Goal: Task Accomplishment & Management: Use online tool/utility

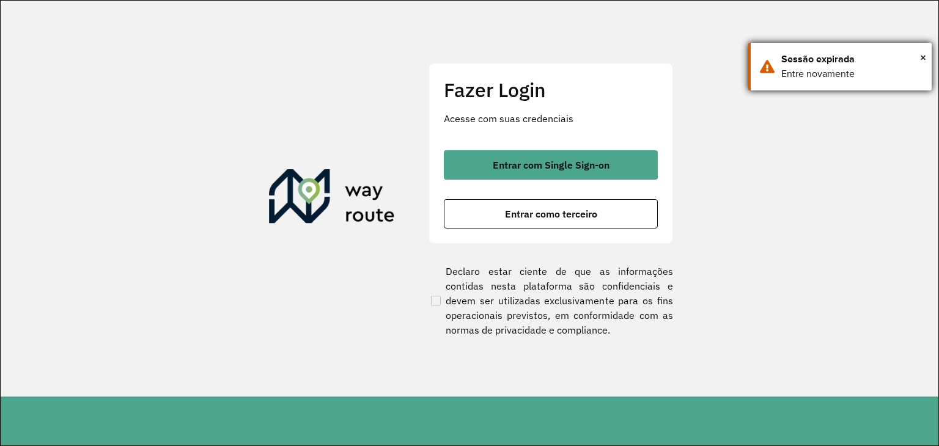
click at [928, 57] on div "× Sessão expirada Entre novamente" at bounding box center [839, 67] width 183 height 48
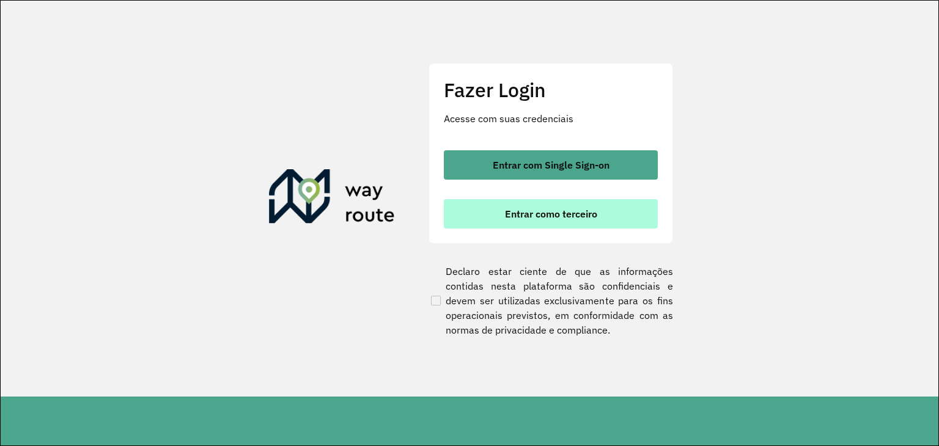
click at [545, 214] on span "Entrar como terceiro" at bounding box center [551, 214] width 92 height 10
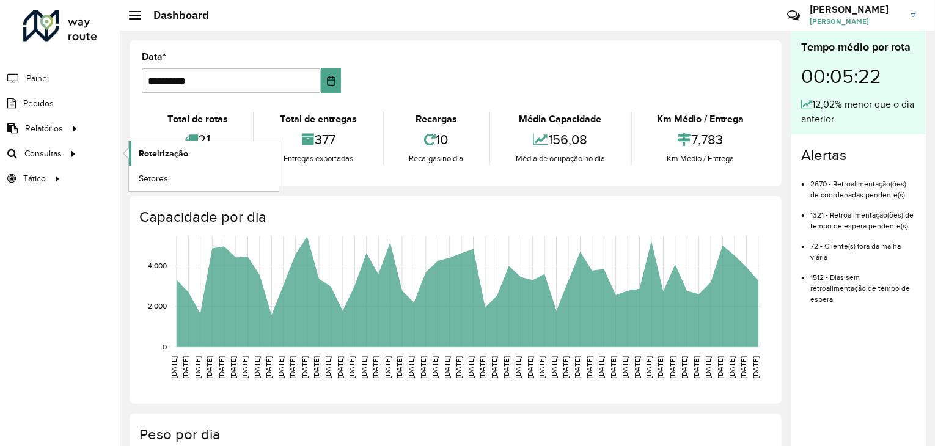
click at [216, 152] on link "Roteirização" at bounding box center [204, 153] width 150 height 24
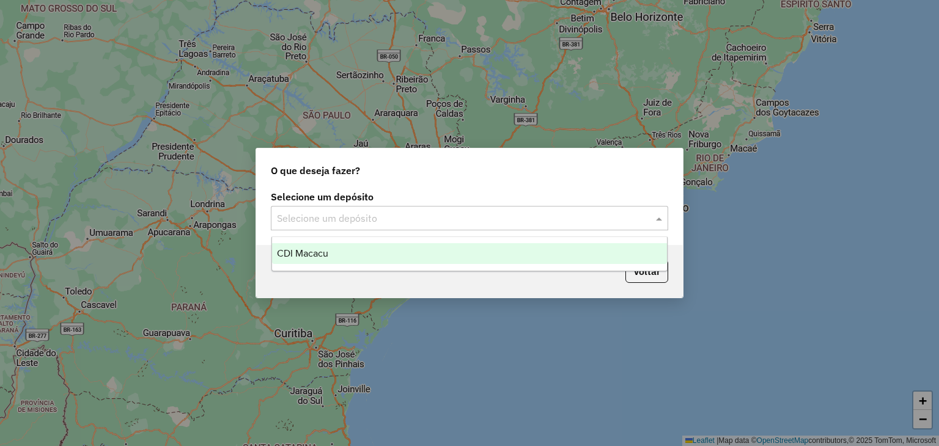
click at [496, 213] on input "text" at bounding box center [457, 218] width 361 height 15
click at [410, 260] on div "CDI Macacu" at bounding box center [469, 253] width 395 height 21
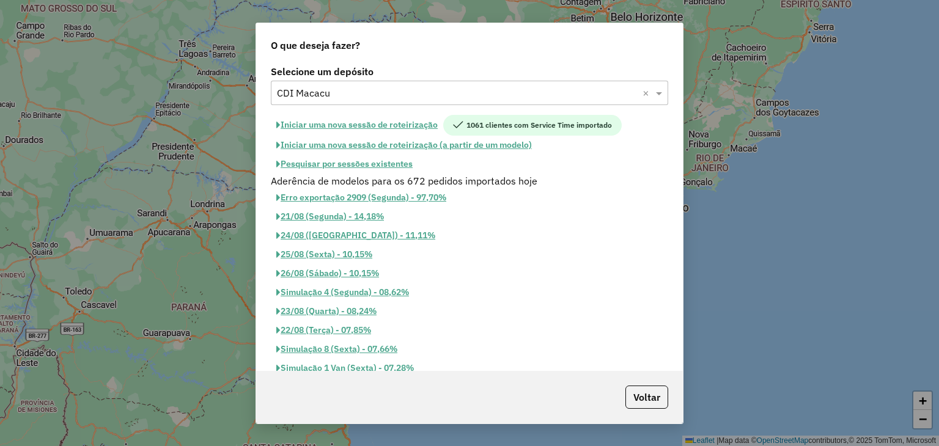
click at [381, 168] on button "Pesquisar por sessões existentes" at bounding box center [344, 164] width 147 height 19
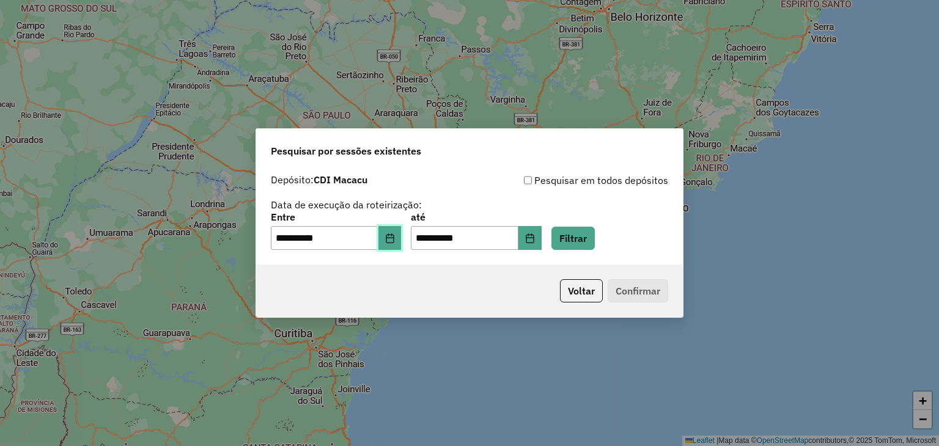
click at [401, 232] on button "Choose Date" at bounding box center [389, 238] width 23 height 24
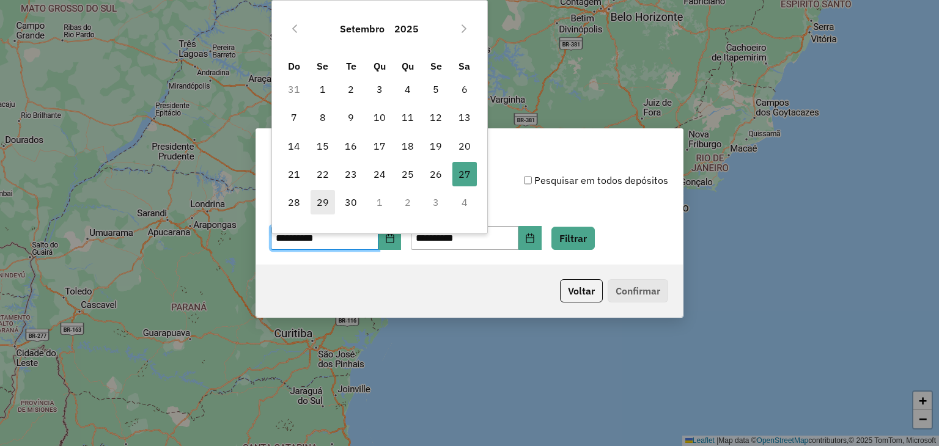
click at [329, 202] on span "29" at bounding box center [322, 202] width 24 height 24
type input "**********"
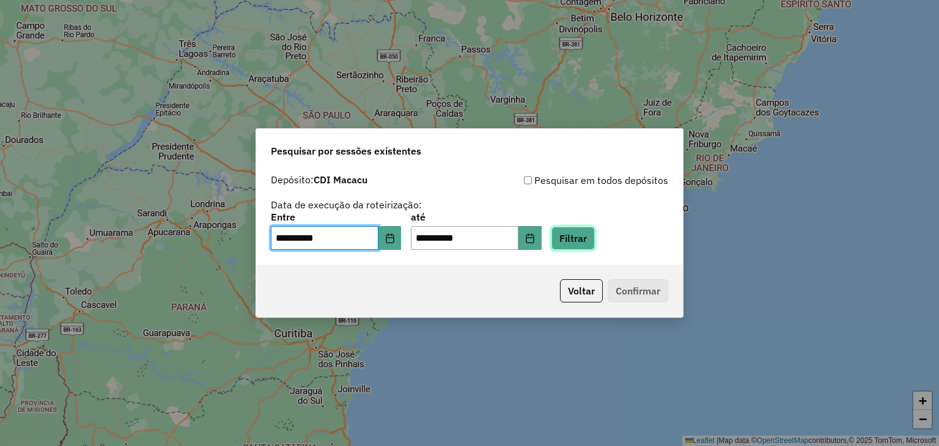
click at [592, 235] on button "Filtrar" at bounding box center [572, 238] width 43 height 23
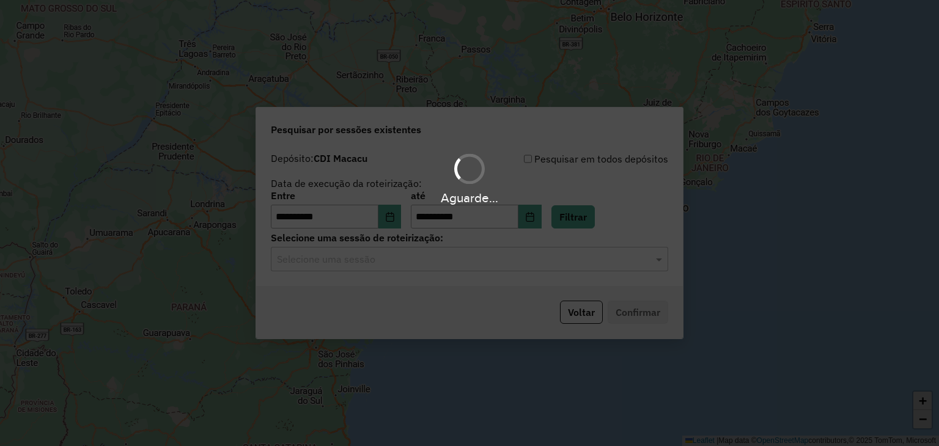
click at [485, 263] on div "Aguarde..." at bounding box center [469, 223] width 939 height 446
click at [483, 263] on input "text" at bounding box center [457, 259] width 361 height 15
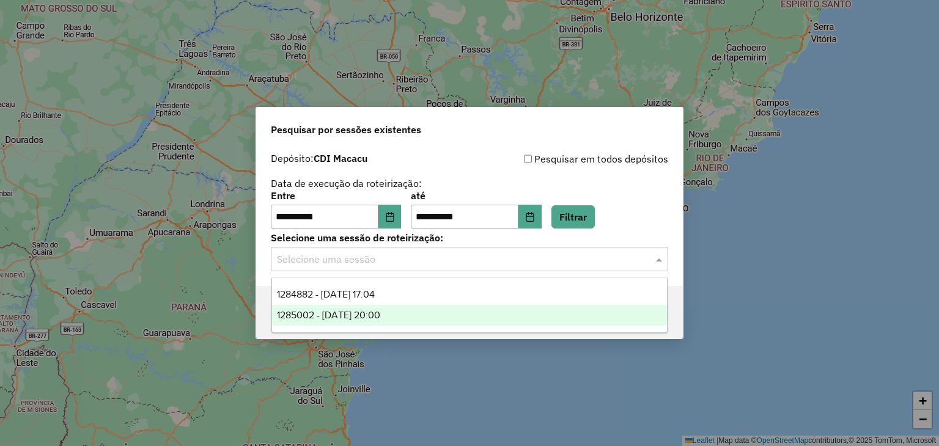
click at [438, 308] on div "1285002 - 29/09/2025 20:00" at bounding box center [469, 315] width 395 height 21
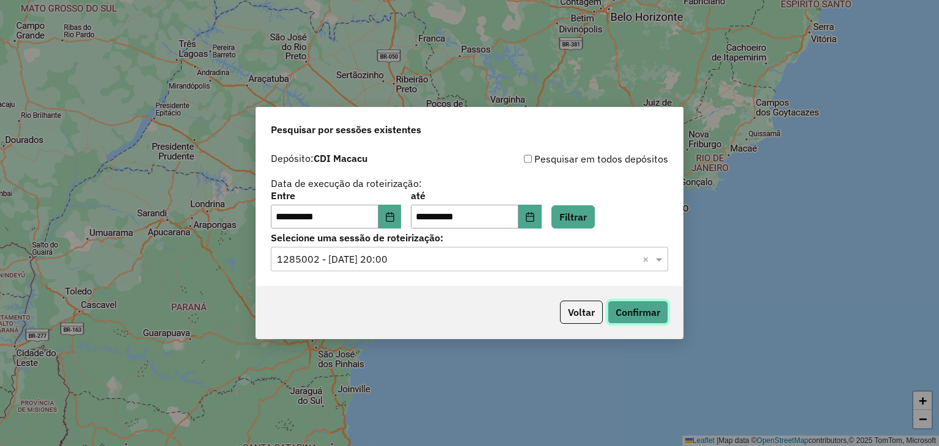
click at [617, 307] on button "Confirmar" at bounding box center [637, 312] width 60 height 23
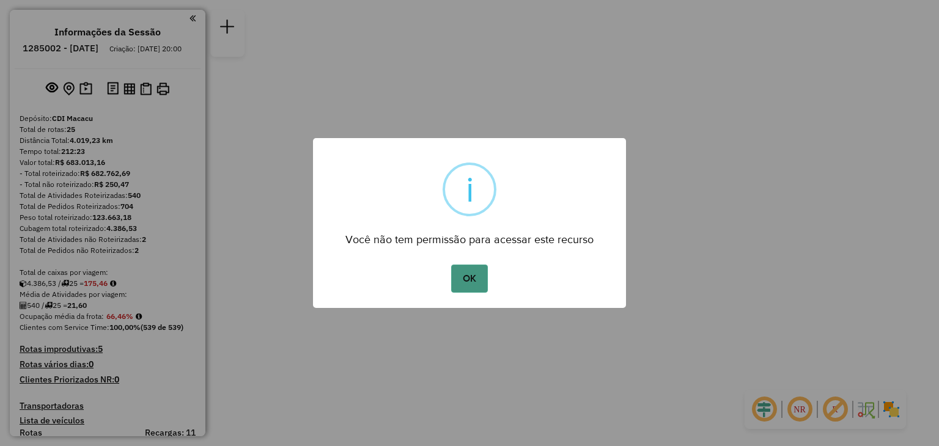
click at [472, 285] on button "OK" at bounding box center [469, 279] width 36 height 28
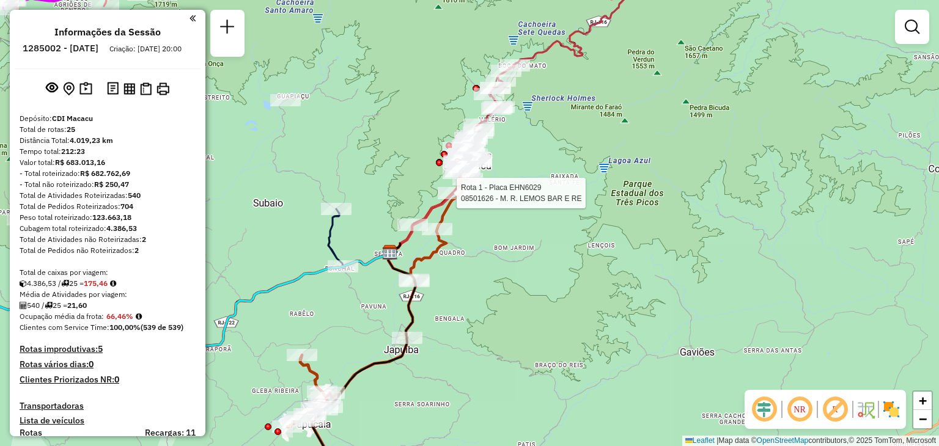
select select "**********"
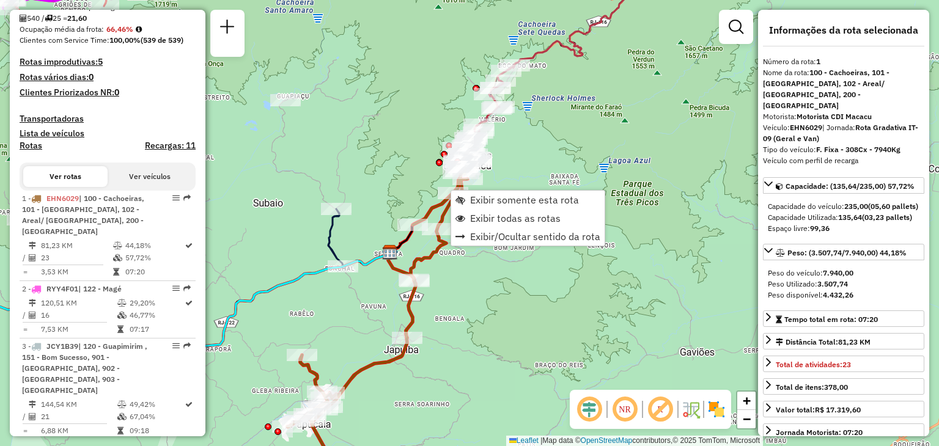
scroll to position [479, 0]
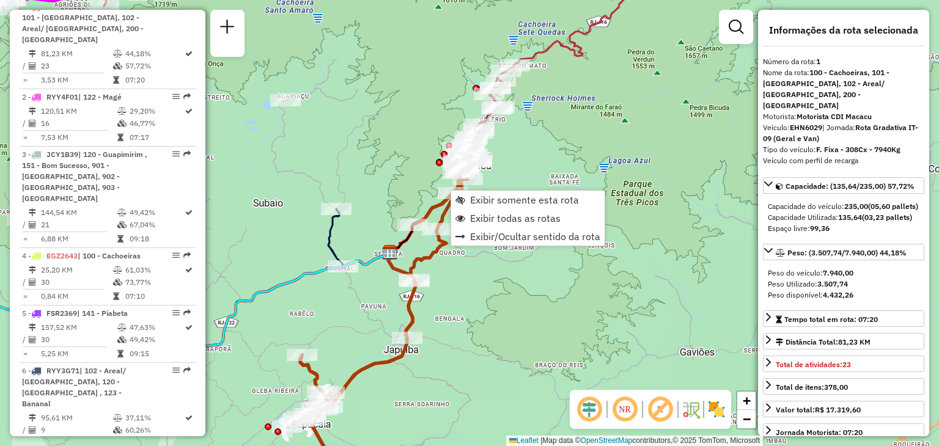
click at [393, 163] on div "Janela de atendimento Grade de atendimento Capacidade Transportadoras Veículos …" at bounding box center [469, 223] width 939 height 446
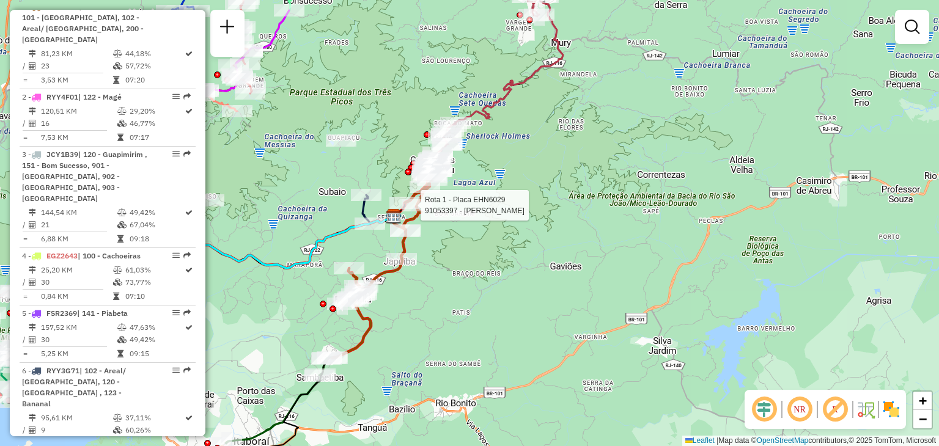
select select "**********"
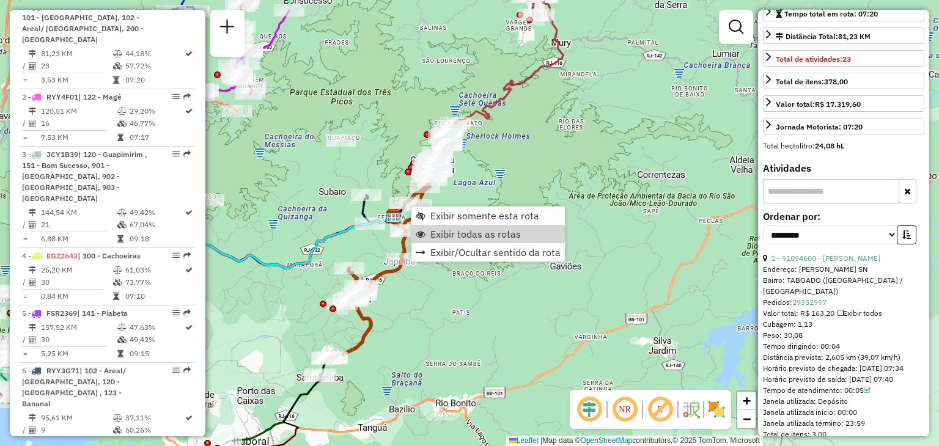
scroll to position [489, 0]
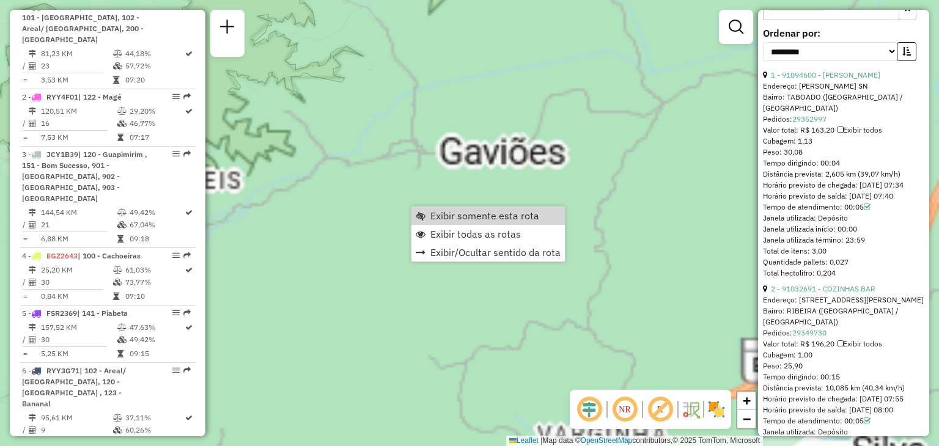
click at [480, 146] on div "Janela de atendimento Grade de atendimento Capacidade Transportadoras Veículos …" at bounding box center [469, 223] width 939 height 446
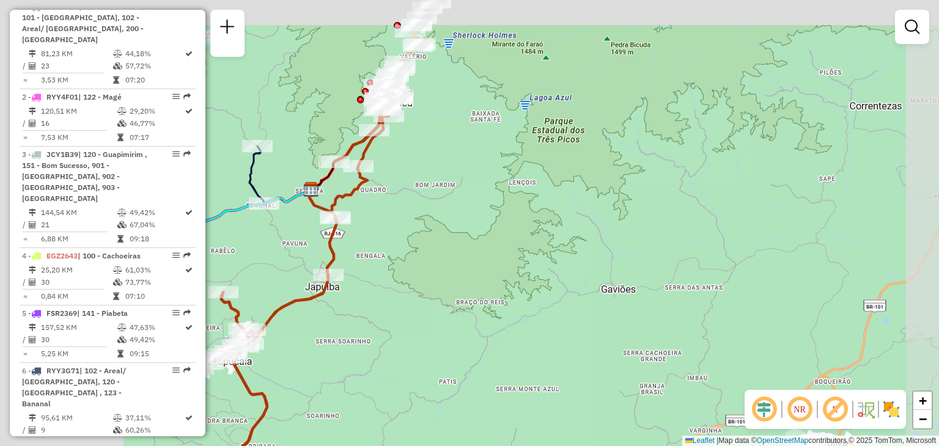
drag, startPoint x: 464, startPoint y: 239, endPoint x: 647, endPoint y: 355, distance: 216.0
click at [646, 354] on div "Janela de atendimento Grade de atendimento Capacidade Transportadoras Veículos …" at bounding box center [469, 223] width 939 height 446
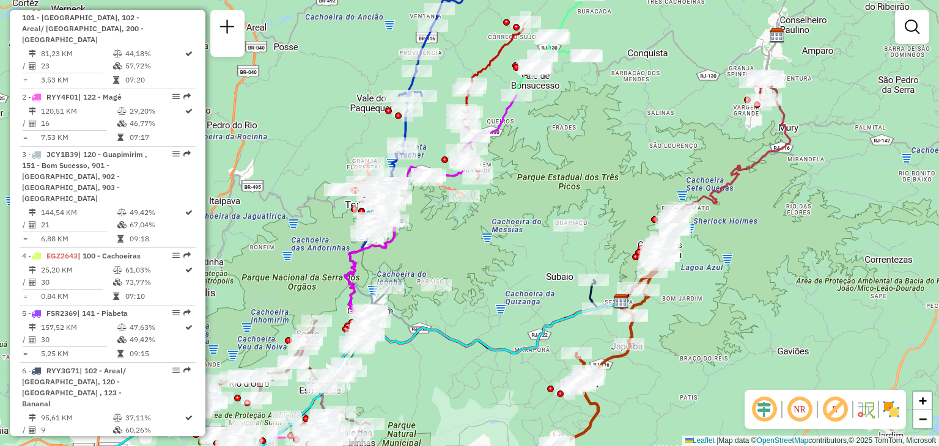
drag, startPoint x: 488, startPoint y: 152, endPoint x: 665, endPoint y: 104, distance: 183.7
click at [667, 101] on div "Janela de atendimento Grade de atendimento Capacidade Transportadoras Veículos …" at bounding box center [469, 223] width 939 height 446
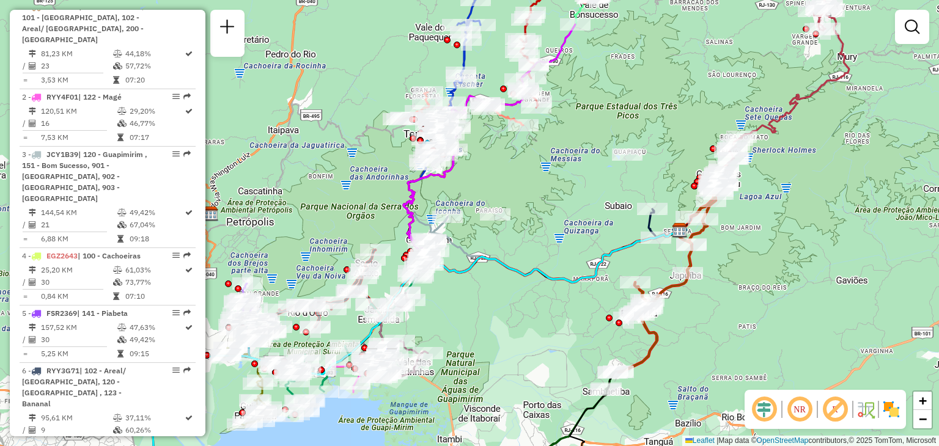
click at [362, 247] on div "Janela de atendimento Grade de atendimento Capacidade Transportadoras Veículos …" at bounding box center [469, 223] width 939 height 446
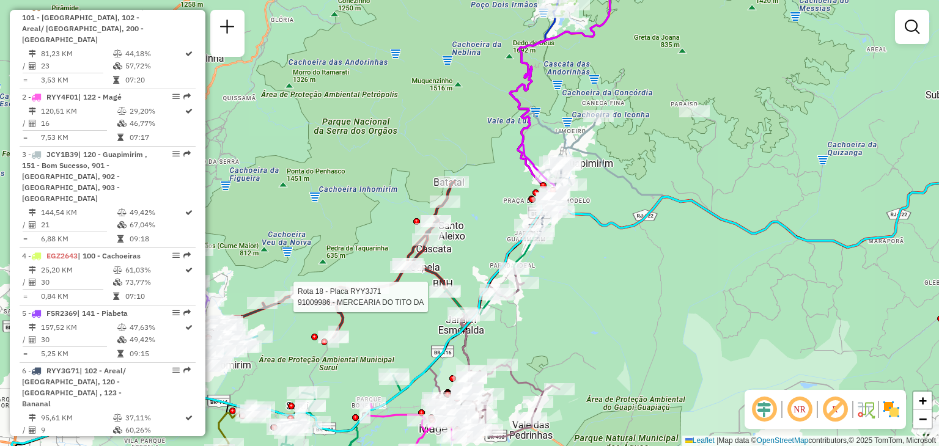
select select "**********"
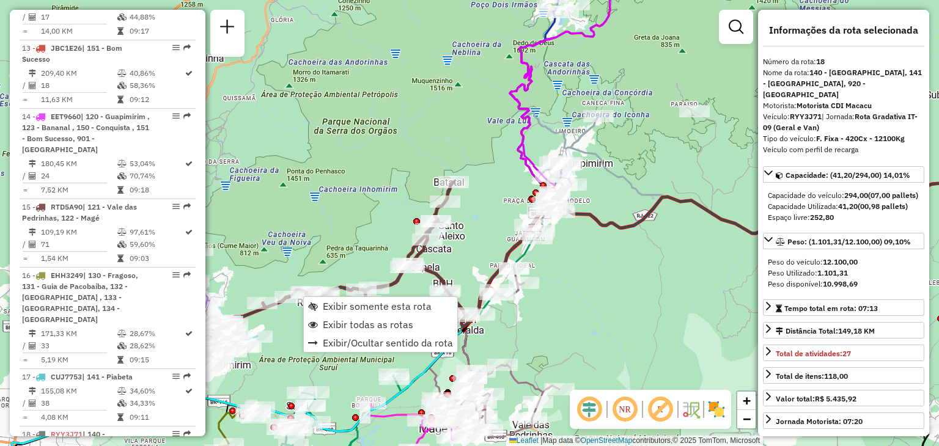
scroll to position [1673, 0]
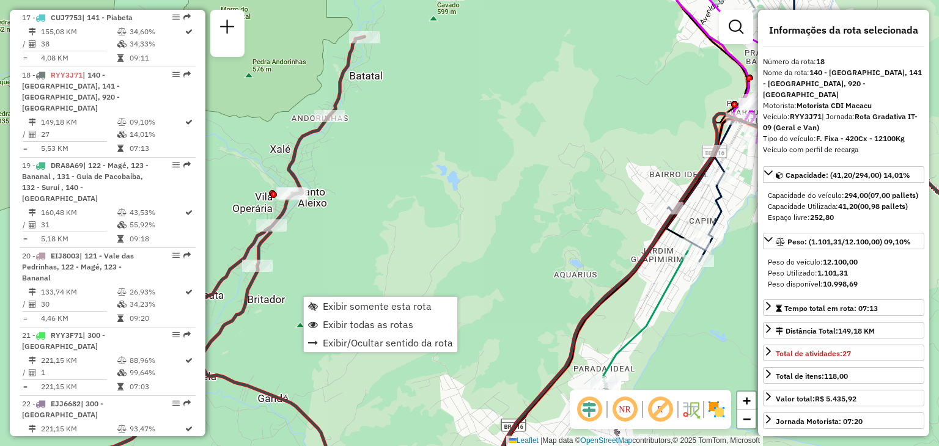
click at [392, 123] on div "Rota 18 - Placa RYY3J71 91044654 - MERCEARIA E SUPERMER Janela de atendimento G…" at bounding box center [469, 223] width 939 height 446
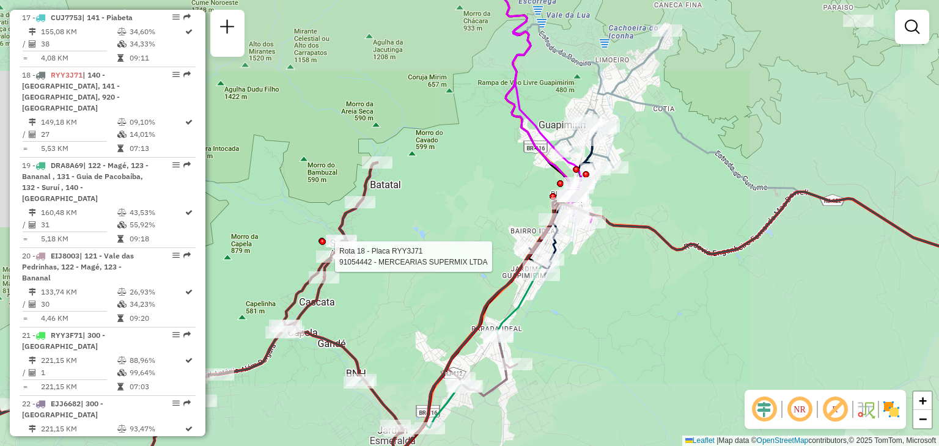
select select "**********"
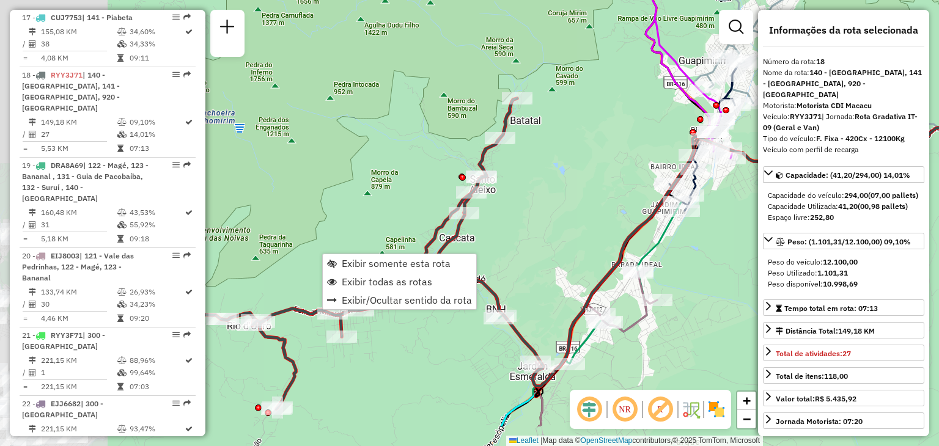
drag, startPoint x: 456, startPoint y: 216, endPoint x: 599, endPoint y: 147, distance: 159.1
click at [599, 147] on div "Janela de atendimento Grade de atendimento Capacidade Transportadoras Veículos …" at bounding box center [469, 223] width 939 height 446
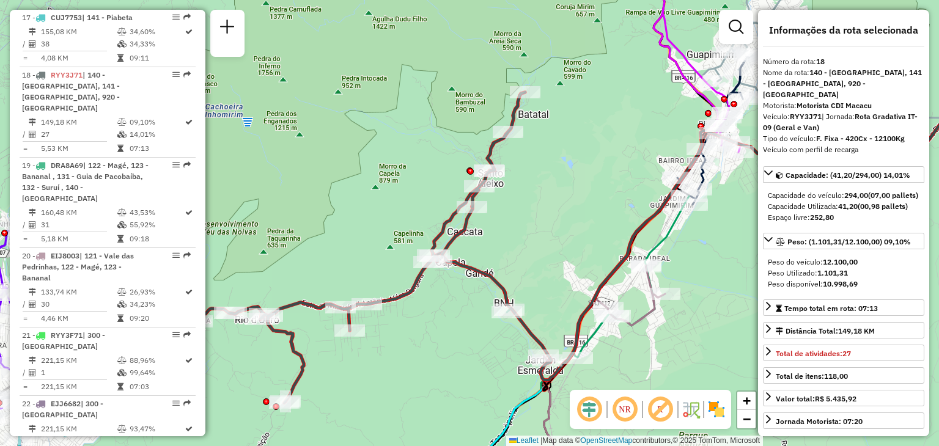
drag, startPoint x: 524, startPoint y: 265, endPoint x: 408, endPoint y: 104, distance: 198.3
click at [418, 120] on div "Janela de atendimento Grade de atendimento Capacidade Transportadoras Veículos …" at bounding box center [469, 223] width 939 height 446
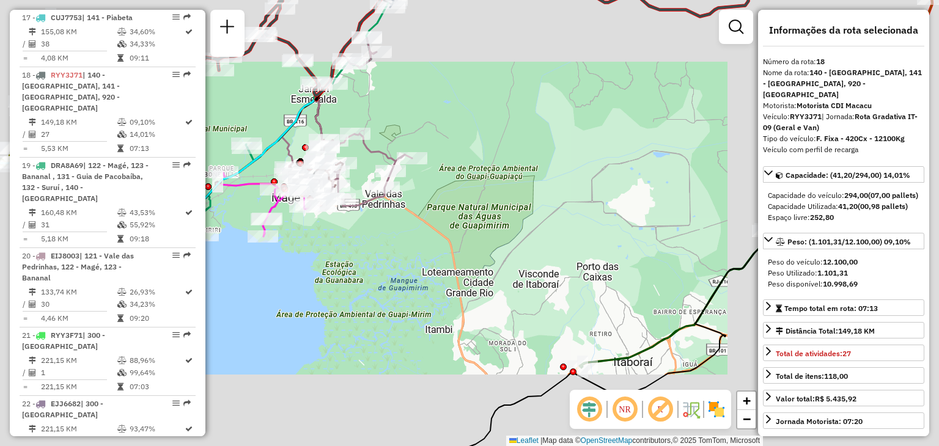
drag, startPoint x: 618, startPoint y: 206, endPoint x: 332, endPoint y: 295, distance: 300.2
click at [332, 295] on div "Janela de atendimento Grade de atendimento Capacidade Transportadoras Veículos …" at bounding box center [469, 223] width 939 height 446
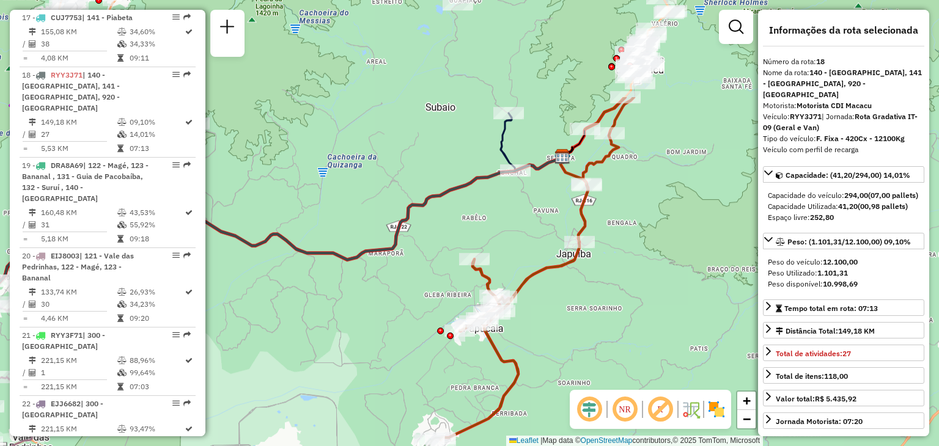
drag, startPoint x: 586, startPoint y: 169, endPoint x: 518, endPoint y: 321, distance: 166.8
click at [505, 340] on div "Janela de atendimento Grade de atendimento Capacidade Transportadoras Veículos …" at bounding box center [469, 223] width 939 height 446
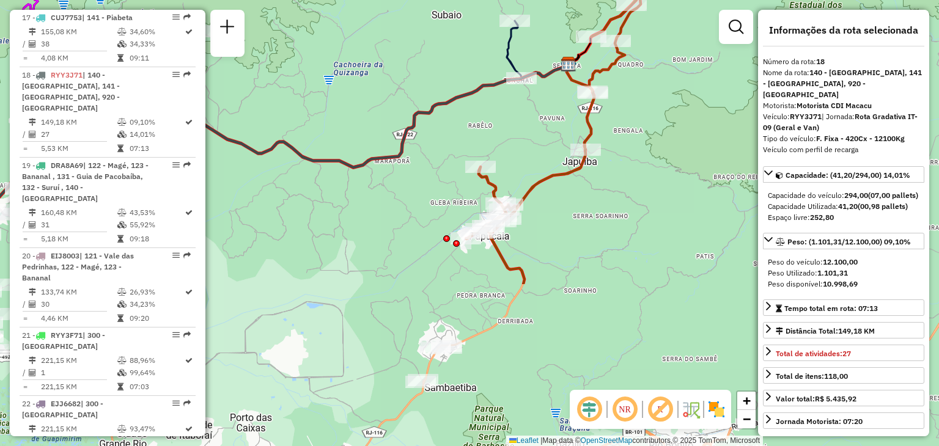
drag, startPoint x: 543, startPoint y: 364, endPoint x: 585, endPoint y: 125, distance: 243.2
click at [590, 105] on div "Janela de atendimento Grade de atendimento Capacidade Transportadoras Veículos …" at bounding box center [469, 223] width 939 height 446
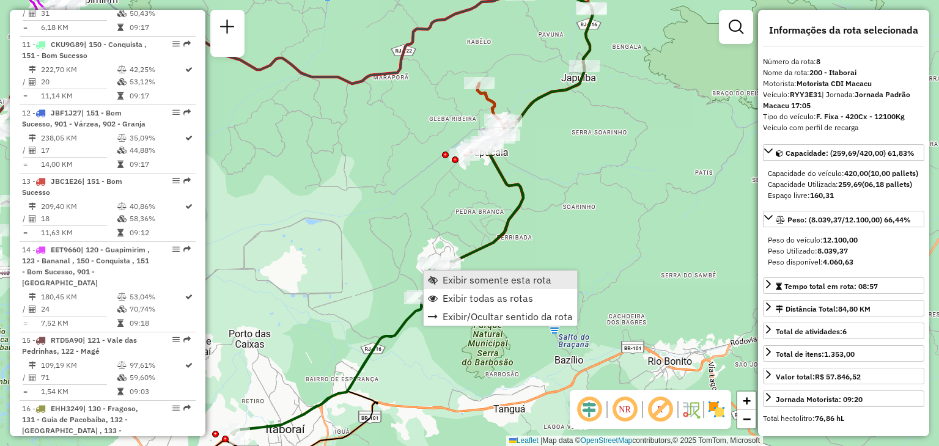
scroll to position [968, 0]
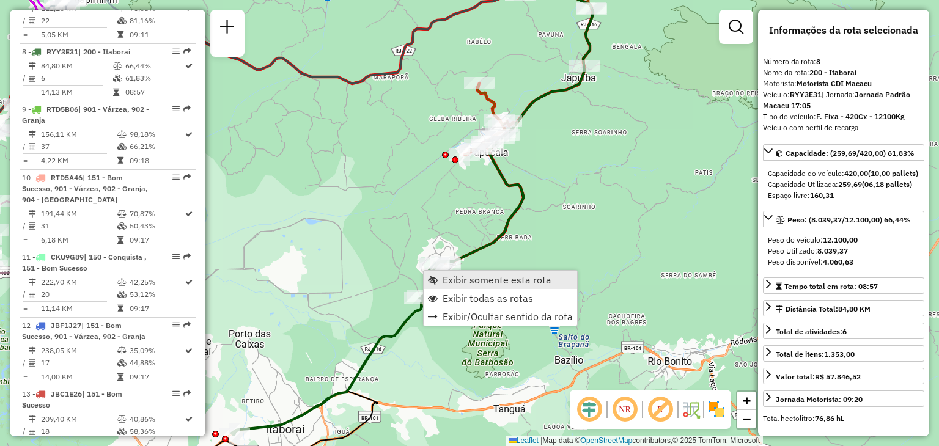
click at [452, 277] on span "Exibir somente esta rota" at bounding box center [496, 280] width 109 height 10
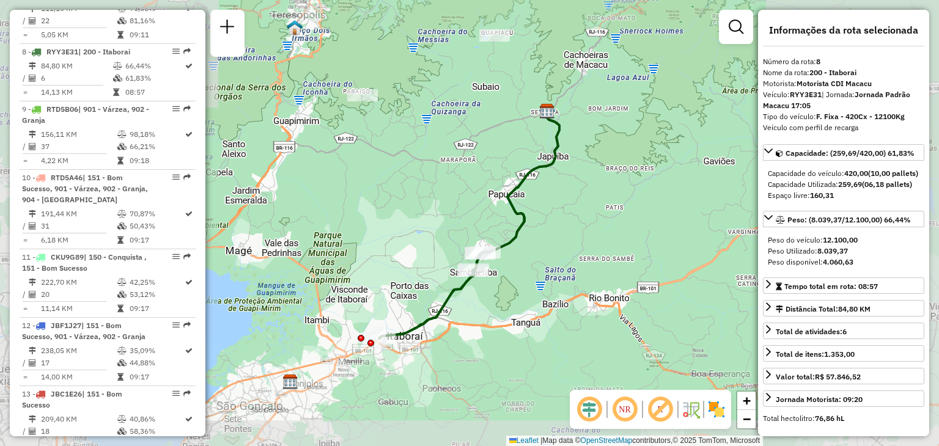
drag, startPoint x: 516, startPoint y: 313, endPoint x: 570, endPoint y: 275, distance: 66.6
click at [570, 275] on div "Janela de atendimento Grade de atendimento Capacidade Transportadoras Veículos …" at bounding box center [469, 223] width 939 height 446
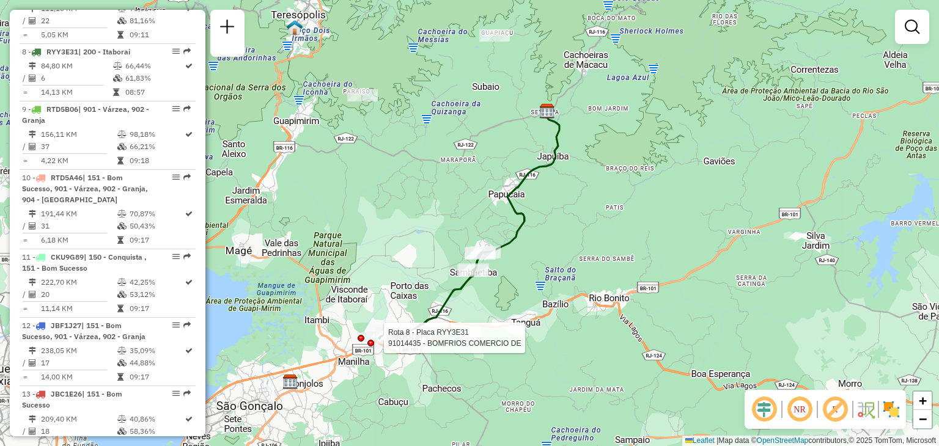
select select "**********"
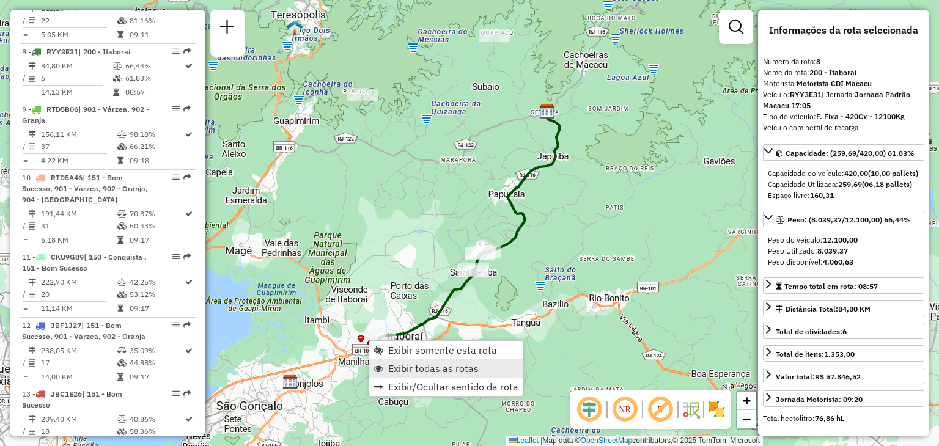
click at [414, 359] on link "Exibir todas as rotas" at bounding box center [445, 368] width 153 height 18
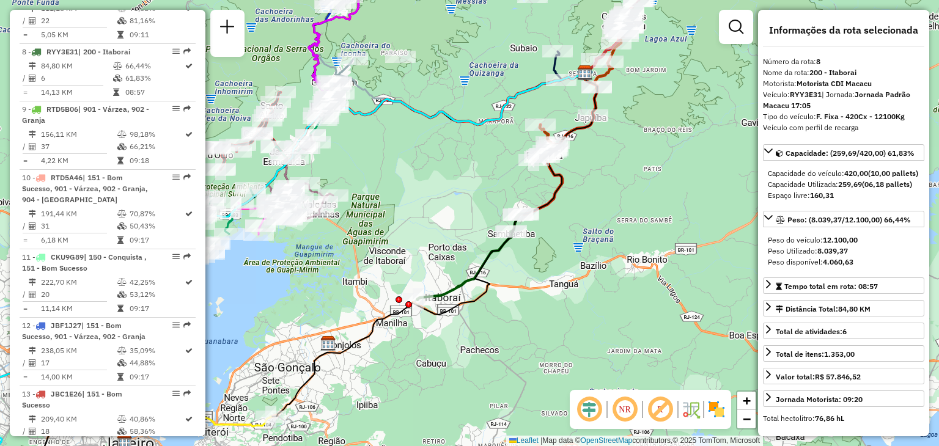
drag, startPoint x: 361, startPoint y: 306, endPoint x: 599, endPoint y: 118, distance: 304.2
click at [591, 124] on div "Janela de atendimento Grade de atendimento Capacidade Transportadoras Veículos …" at bounding box center [469, 223] width 939 height 446
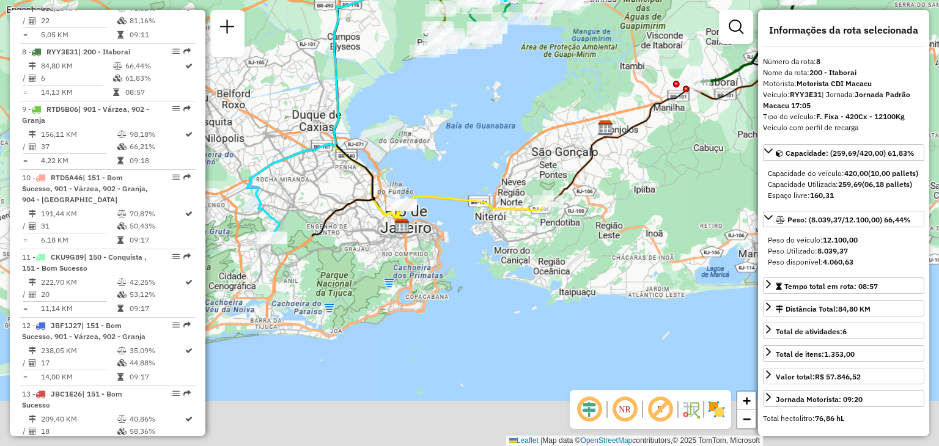
drag, startPoint x: 396, startPoint y: 287, endPoint x: 466, endPoint y: 252, distance: 77.6
click at [466, 252] on div "Janela de atendimento Grade de atendimento Capacidade Transportadoras Veículos …" at bounding box center [469, 223] width 939 height 446
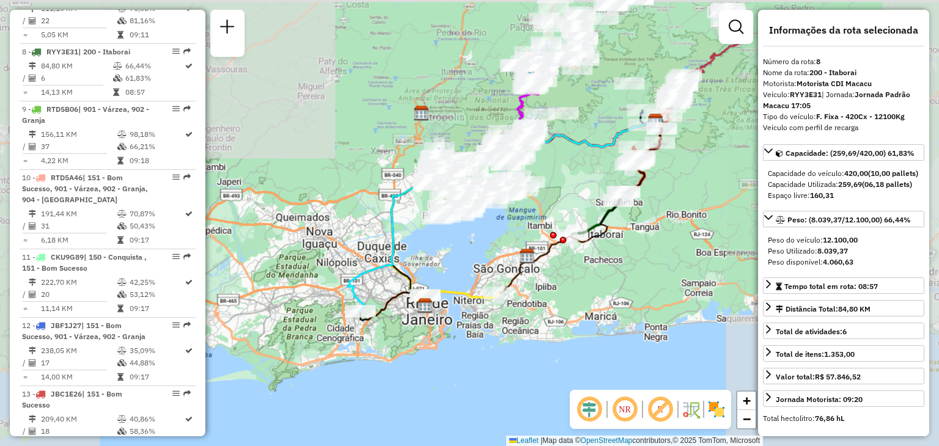
drag, startPoint x: 575, startPoint y: 138, endPoint x: 538, endPoint y: 260, distance: 127.2
click at [538, 260] on div "Janela de atendimento Grade de atendimento Capacidade Transportadoras Veículos …" at bounding box center [469, 223] width 939 height 446
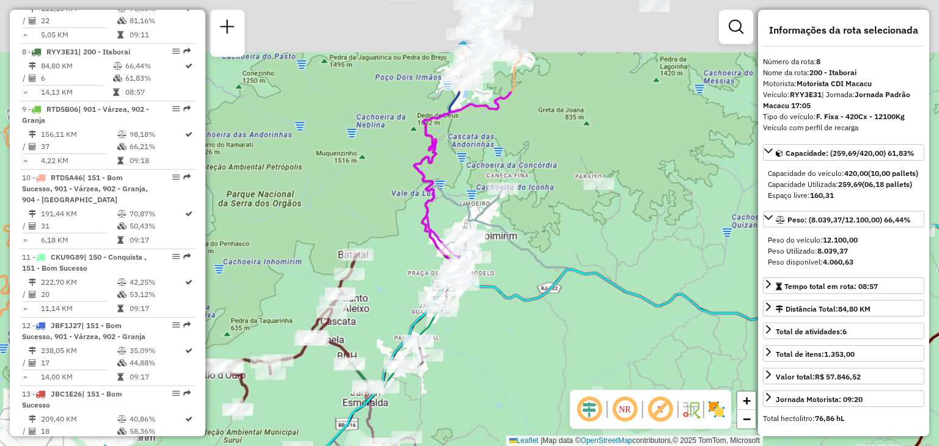
drag, startPoint x: 540, startPoint y: 80, endPoint x: 524, endPoint y: 264, distance: 184.7
click at [574, 252] on div "Janela de atendimento Grade de atendimento Capacidade Transportadoras Veículos …" at bounding box center [469, 223] width 939 height 446
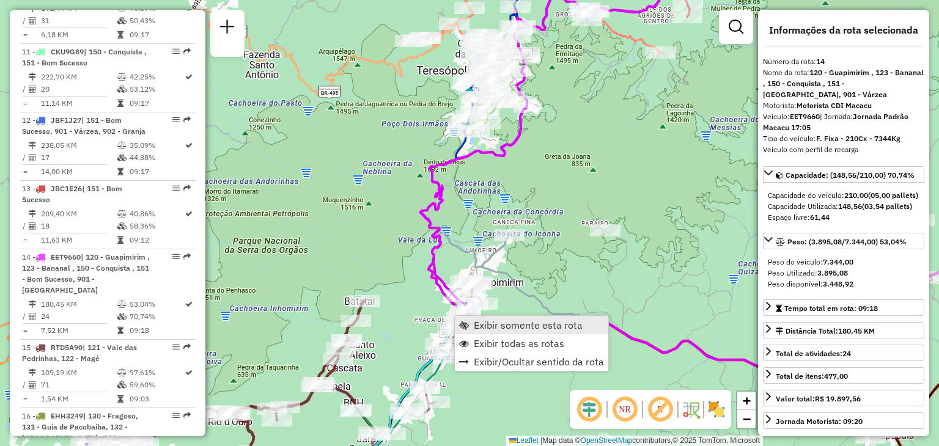
scroll to position [1378, 0]
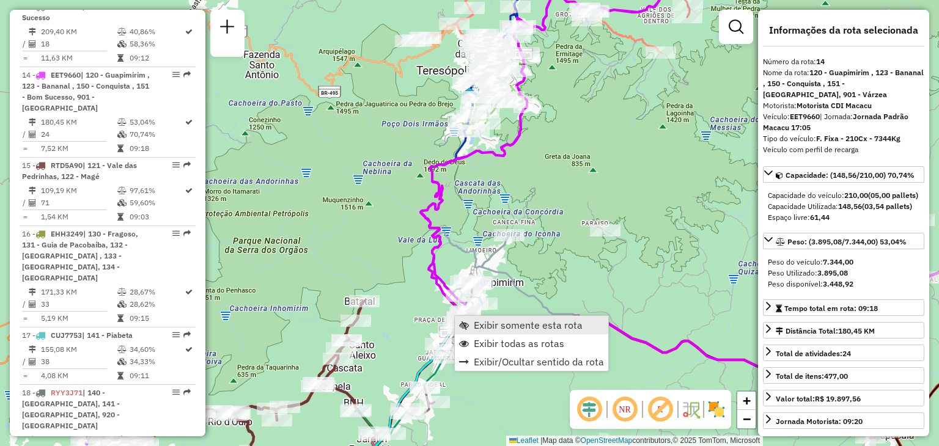
click at [484, 321] on span "Exibir somente esta rota" at bounding box center [528, 325] width 109 height 10
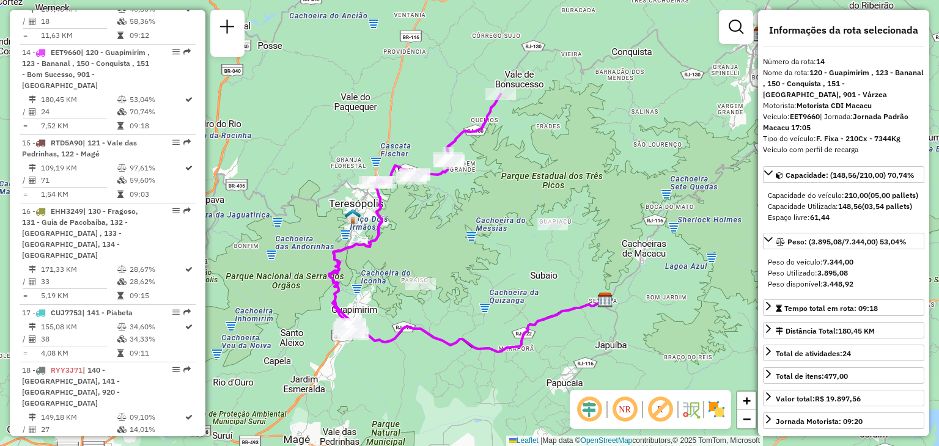
drag, startPoint x: 678, startPoint y: 191, endPoint x: 566, endPoint y: 257, distance: 129.5
click at [578, 268] on div "Janela de atendimento Grade de atendimento Capacidade Transportadoras Veículos …" at bounding box center [469, 223] width 939 height 446
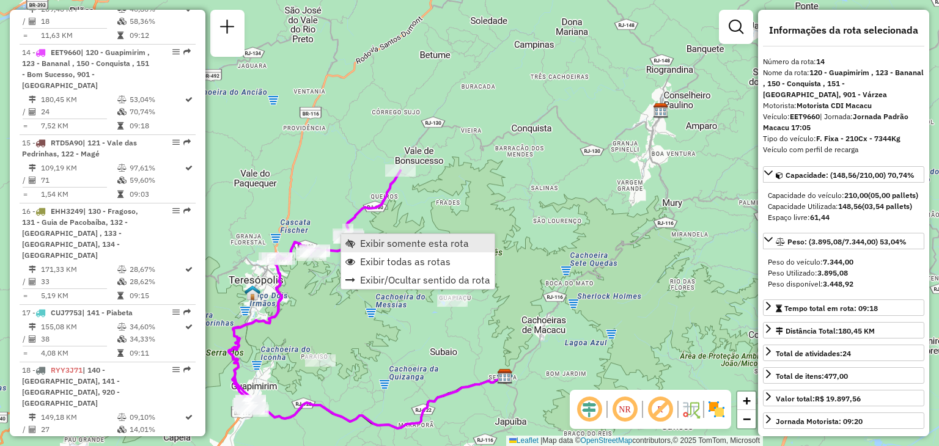
drag, startPoint x: 347, startPoint y: 222, endPoint x: 384, endPoint y: 251, distance: 46.7
click at [384, 251] on link "Exibir somente esta rota" at bounding box center [417, 243] width 153 height 18
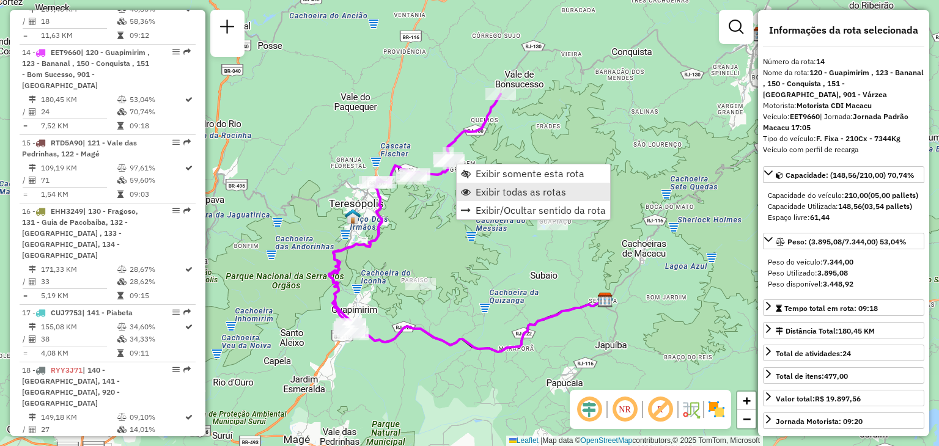
click at [491, 197] on span "Exibir todas as rotas" at bounding box center [520, 192] width 90 height 10
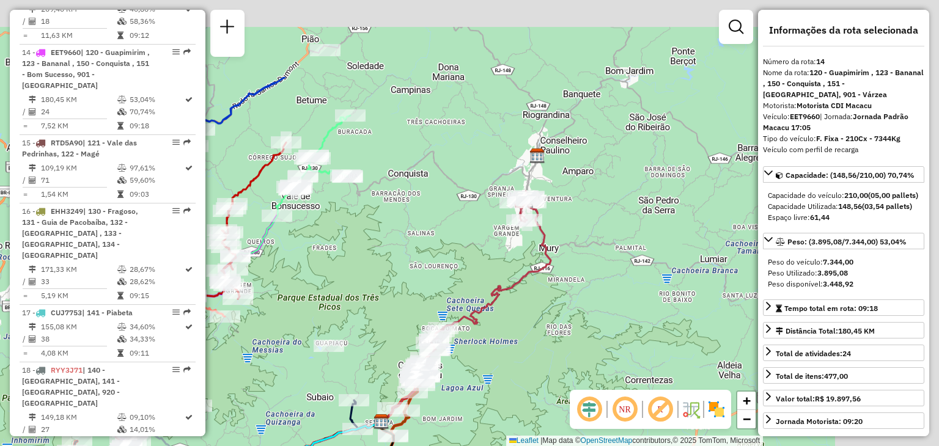
drag, startPoint x: 602, startPoint y: 172, endPoint x: 423, endPoint y: 259, distance: 199.2
click at [423, 259] on div "Janela de atendimento Grade de atendimento Capacidade Transportadoras Veículos …" at bounding box center [469, 223] width 939 height 446
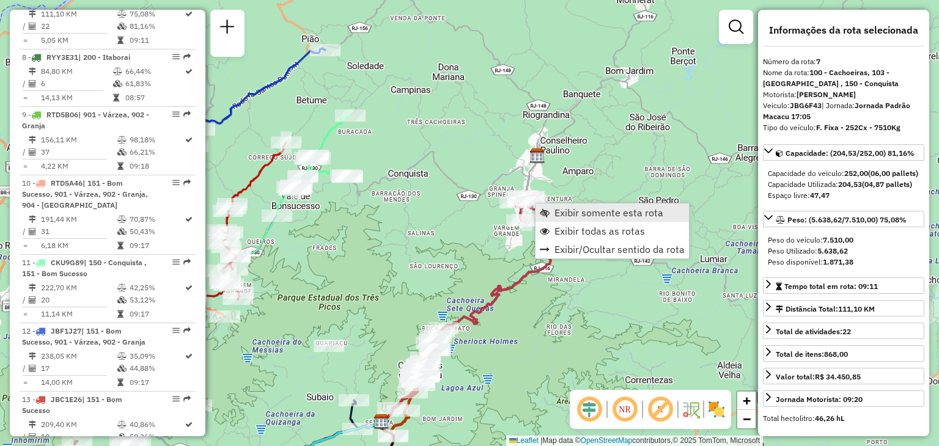
click at [552, 210] on link "Exibir somente esta rota" at bounding box center [611, 212] width 153 height 18
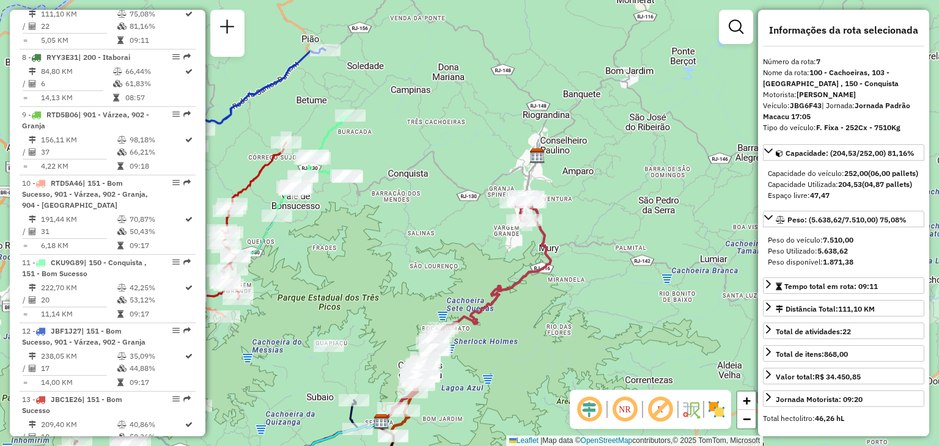
scroll to position [889, 0]
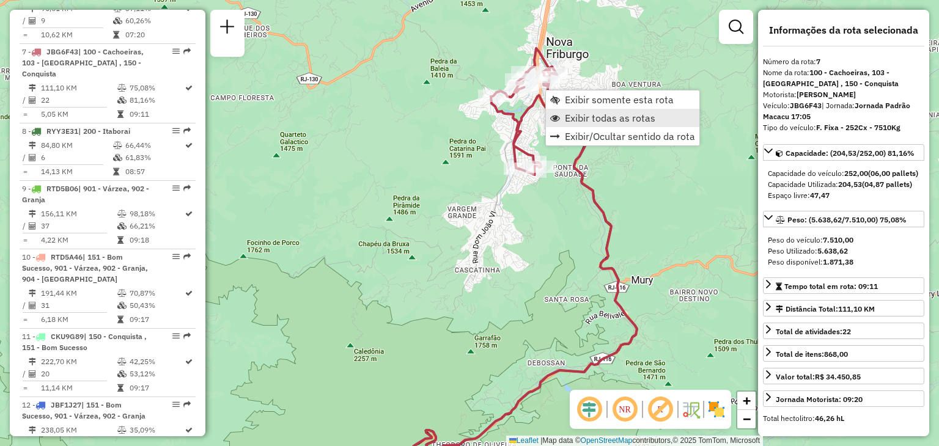
click at [577, 114] on span "Exibir todas as rotas" at bounding box center [610, 118] width 90 height 10
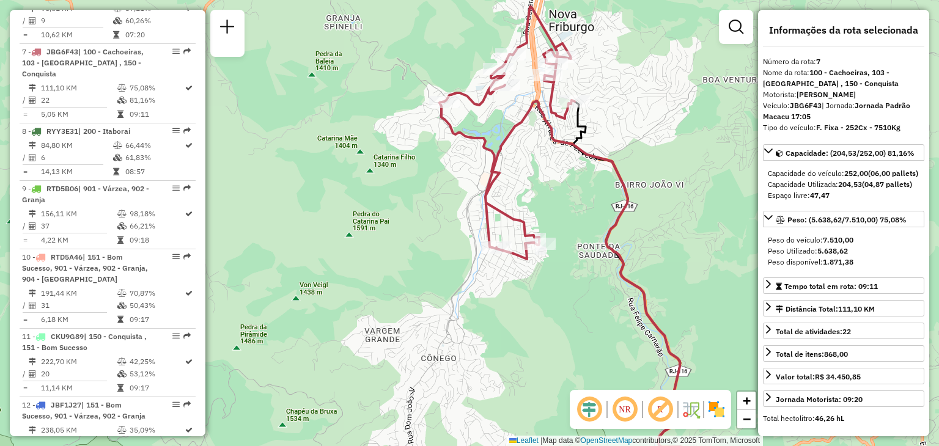
drag, startPoint x: 657, startPoint y: 310, endPoint x: 586, endPoint y: 253, distance: 90.9
click at [649, 296] on div "Janela de atendimento Grade de atendimento Capacidade Transportadoras Veículos …" at bounding box center [469, 223] width 939 height 446
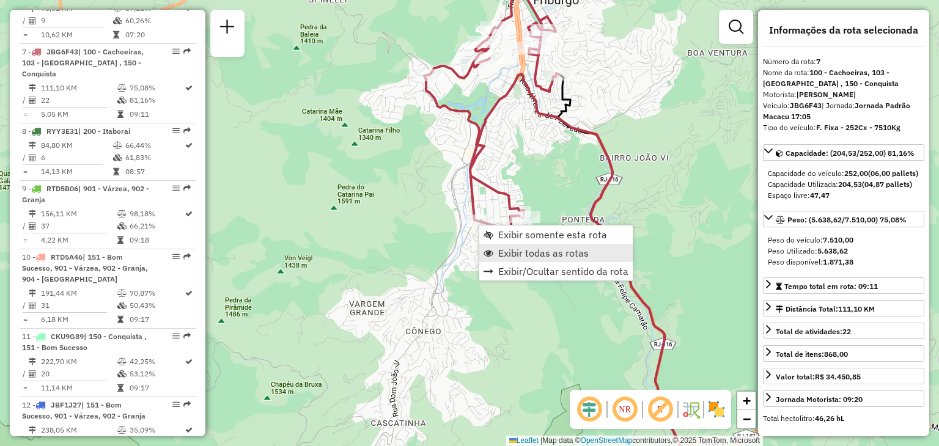
click at [517, 257] on span "Exibir todas as rotas" at bounding box center [543, 253] width 90 height 10
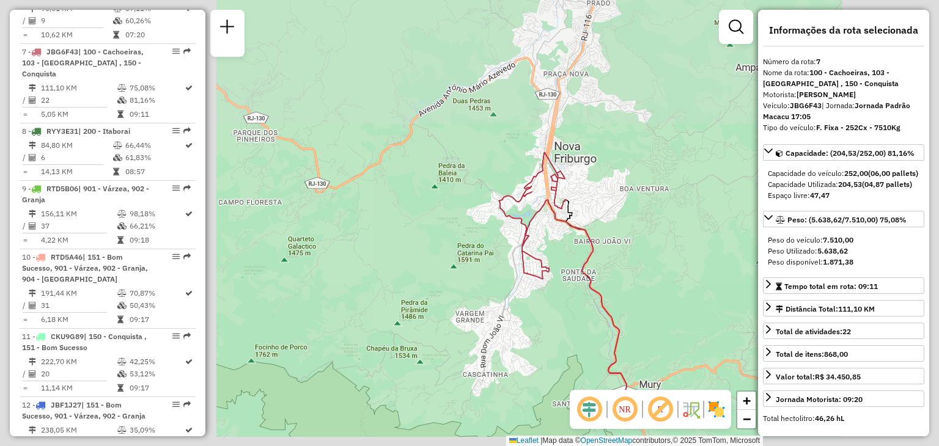
click at [502, 86] on div "Janela de atendimento Grade de atendimento Capacidade Transportadoras Veículos …" at bounding box center [469, 223] width 939 height 446
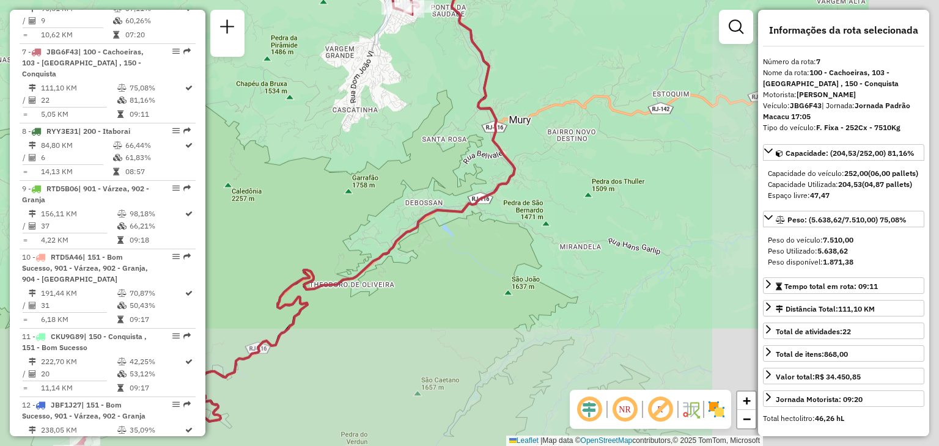
drag, startPoint x: 574, startPoint y: 202, endPoint x: 601, endPoint y: 169, distance: 42.6
click at [574, 186] on div "Janela de atendimento Grade de atendimento Capacidade Transportadoras Veículos …" at bounding box center [469, 223] width 939 height 446
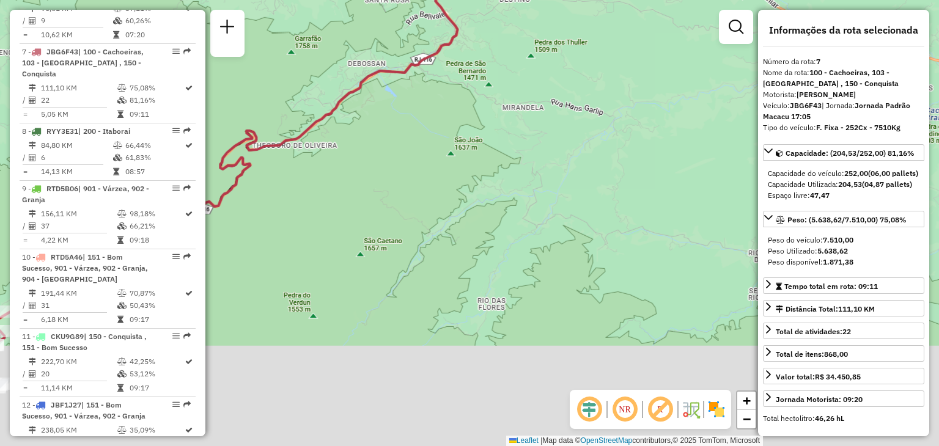
drag, startPoint x: 604, startPoint y: 195, endPoint x: 675, endPoint y: 136, distance: 91.5
click at [662, 148] on div "Janela de atendimento Grade de atendimento Capacidade Transportadoras Veículos …" at bounding box center [469, 223] width 939 height 446
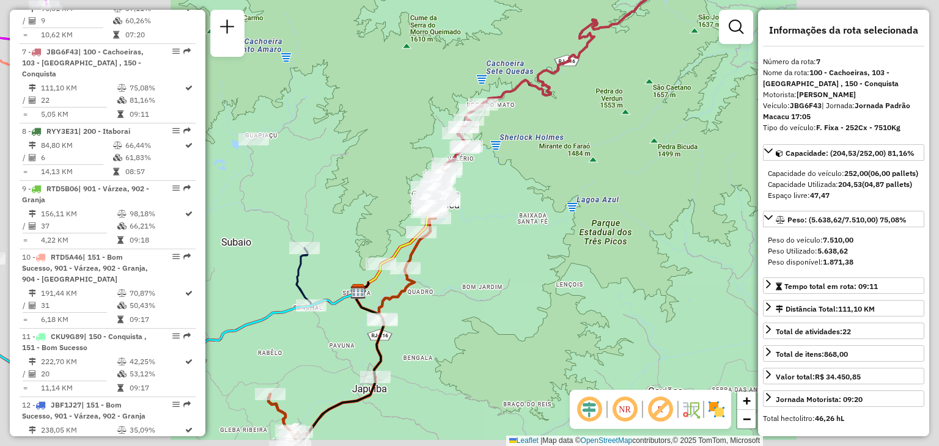
drag, startPoint x: 503, startPoint y: 241, endPoint x: 554, endPoint y: 202, distance: 64.9
click at [554, 202] on div "Janela de atendimento Grade de atendimento Capacidade Transportadoras Veículos …" at bounding box center [469, 223] width 939 height 446
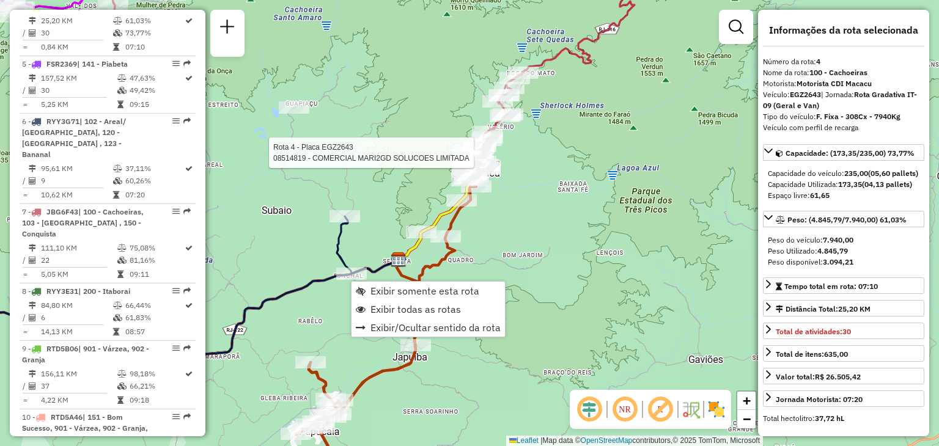
scroll to position [694, 0]
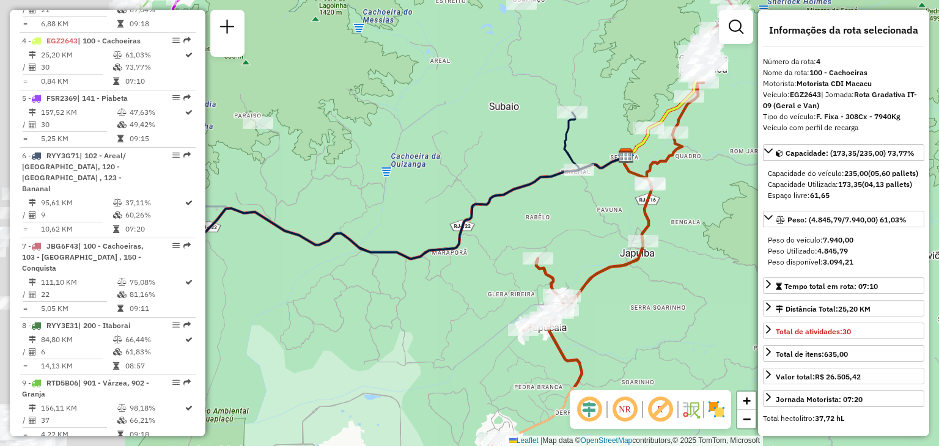
drag, startPoint x: 360, startPoint y: 337, endPoint x: 763, endPoint y: 159, distance: 440.8
click at [749, 164] on div "Rota 4 - Placa EGZ2643 08514819 - COMERCIAL MARI2GD SOLUCOES LIMITADA Janela de…" at bounding box center [469, 223] width 939 height 446
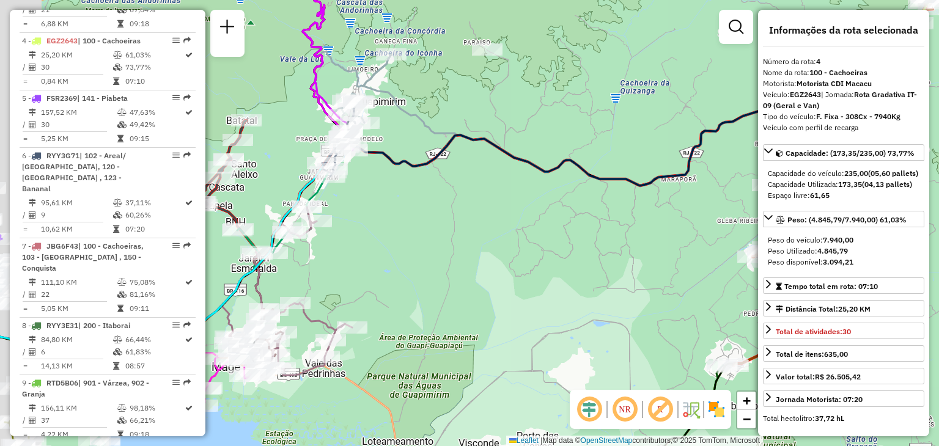
drag, startPoint x: 515, startPoint y: 218, endPoint x: 680, endPoint y: 181, distance: 168.9
click at [775, 147] on hb-router-mapa "Informações da Sessão 1285002 - [DATE] Criação: [DATE] 20:00 Depósito: CDI Maca…" at bounding box center [469, 223] width 939 height 446
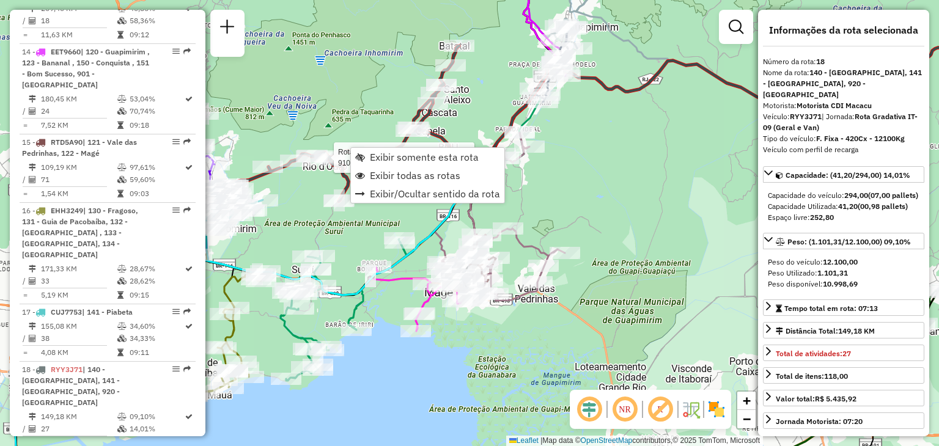
scroll to position [1673, 0]
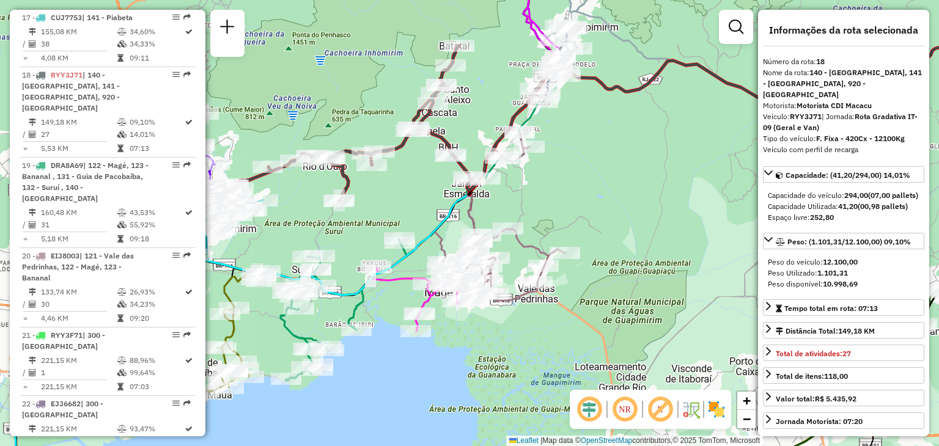
click at [317, 110] on div "Rota 18 - Placa RYY3J71 91045074 - RECANTO SINGRASS BAR Rota 18 - Placa RYY3J71…" at bounding box center [469, 223] width 939 height 446
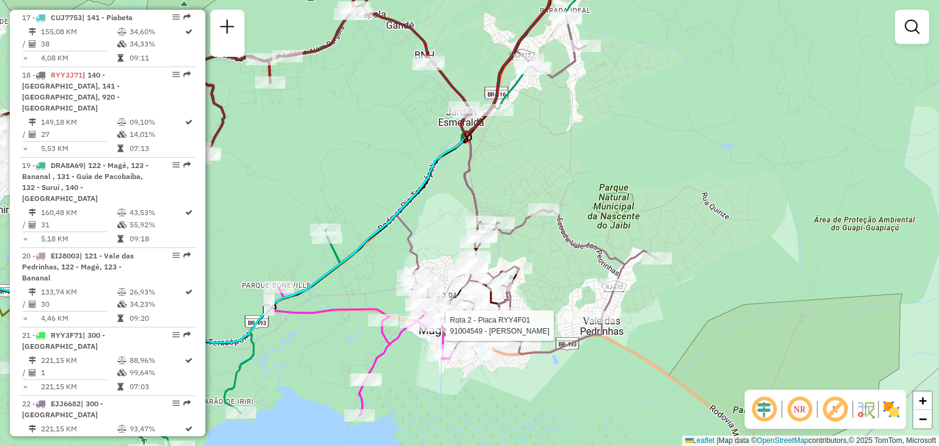
select select "**********"
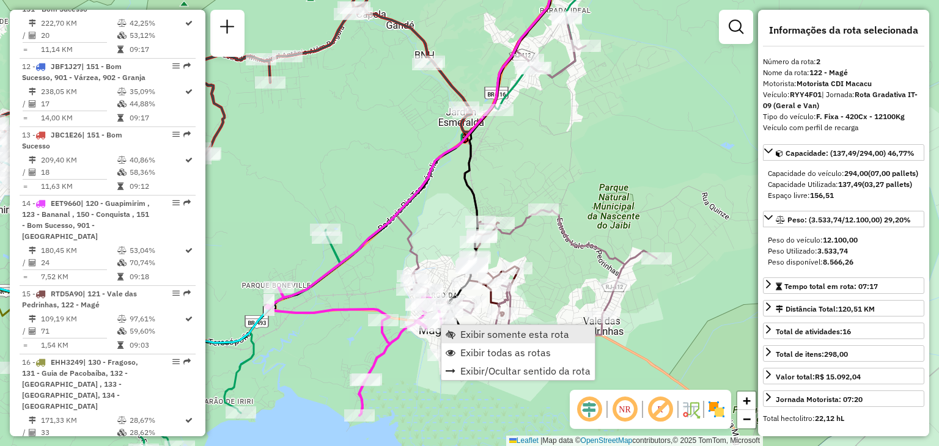
click at [464, 329] on span "Exibir somente esta rota" at bounding box center [514, 334] width 109 height 10
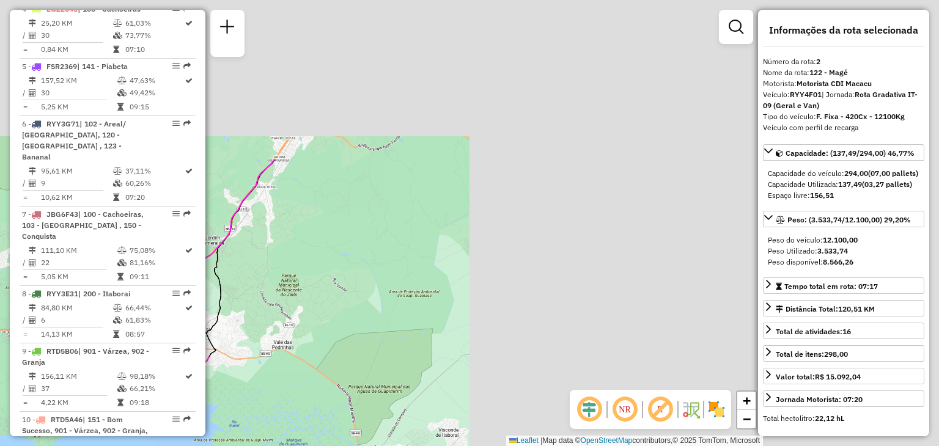
scroll to position [557, 0]
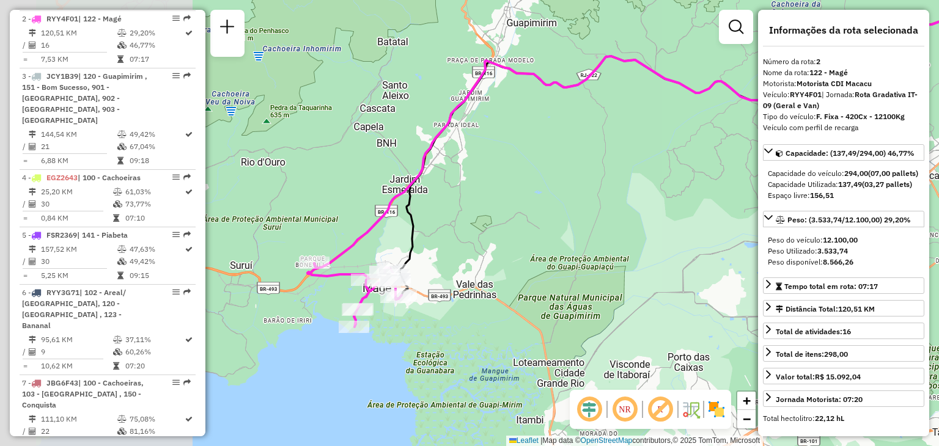
drag, startPoint x: 471, startPoint y: 288, endPoint x: 694, endPoint y: 214, distance: 235.6
click at [702, 210] on div "Janela de atendimento Grade de atendimento Capacidade Transportadoras Veículos …" at bounding box center [469, 223] width 939 height 446
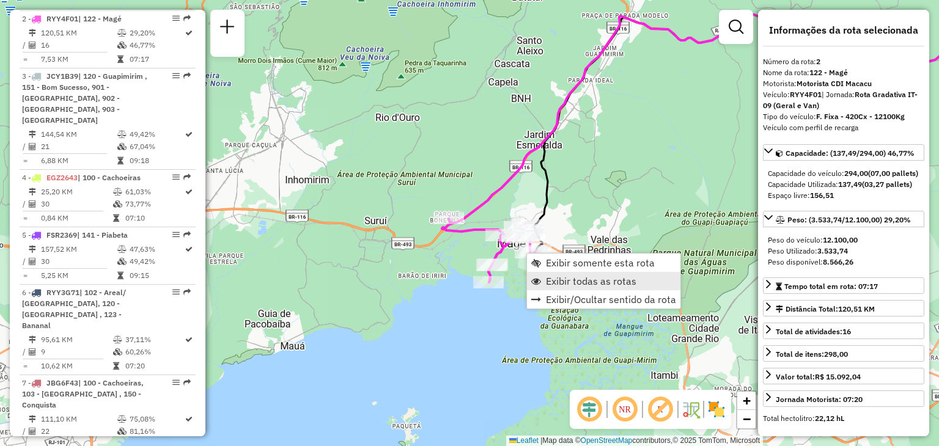
click at [563, 284] on span "Exibir todas as rotas" at bounding box center [591, 281] width 90 height 10
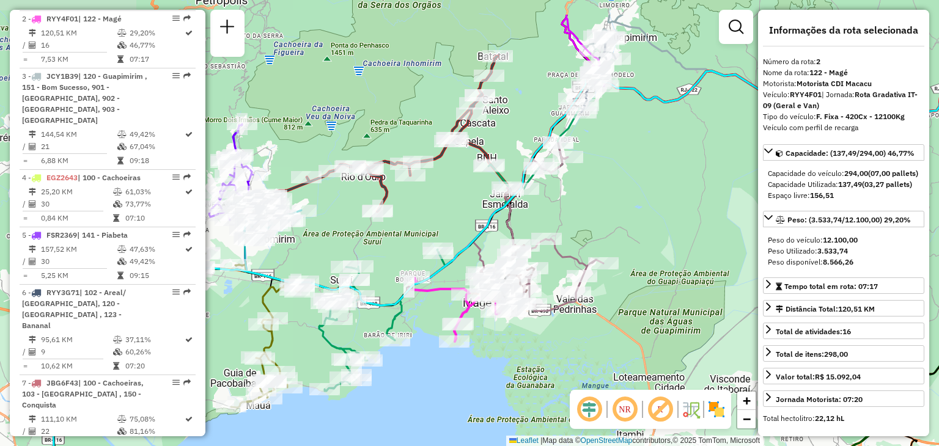
drag, startPoint x: 452, startPoint y: 164, endPoint x: 472, endPoint y: 192, distance: 34.6
click at [472, 197] on div "Janela de atendimento Grade de atendimento Capacidade Transportadoras Veículos …" at bounding box center [469, 223] width 939 height 446
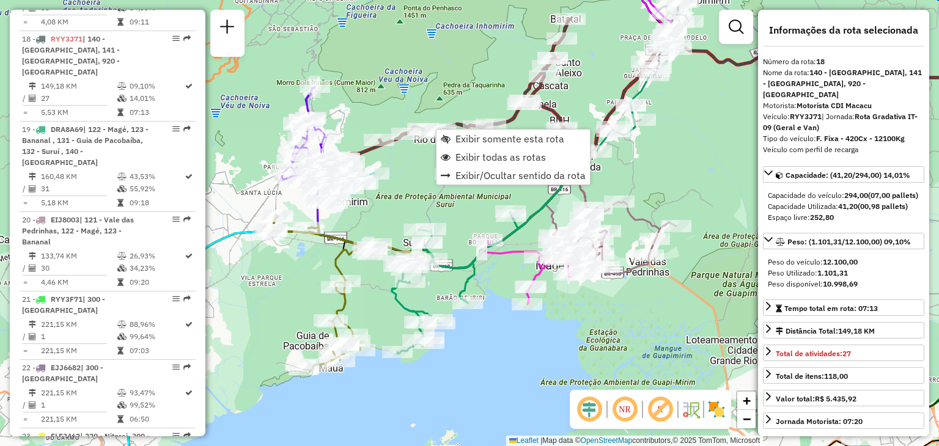
scroll to position [1673, 0]
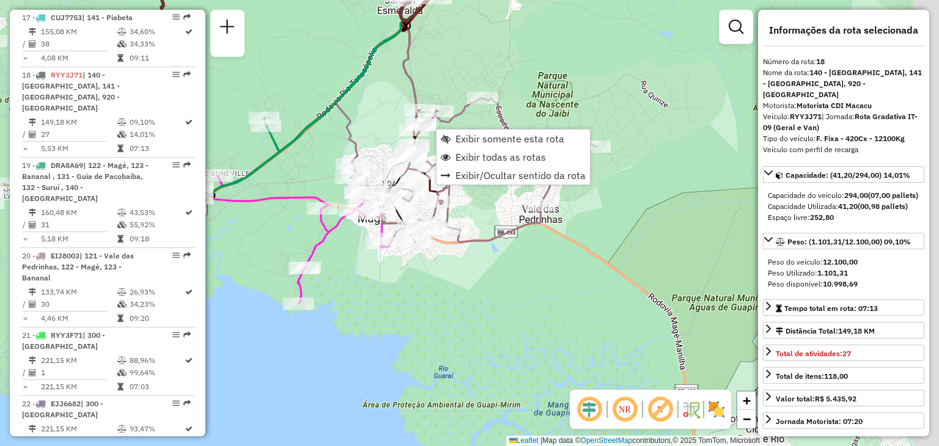
drag, startPoint x: 670, startPoint y: 309, endPoint x: 552, endPoint y: 294, distance: 118.3
click at [518, 286] on div "Janela de atendimento Grade de atendimento Capacidade Transportadoras Veículos …" at bounding box center [469, 223] width 939 height 446
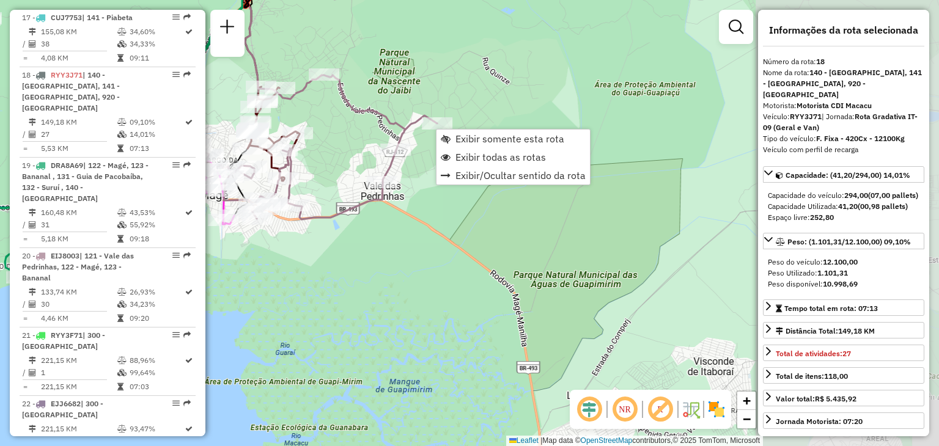
click at [616, 296] on div "Janela de atendimento Grade de atendimento Capacidade Transportadoras Veículos …" at bounding box center [469, 223] width 939 height 446
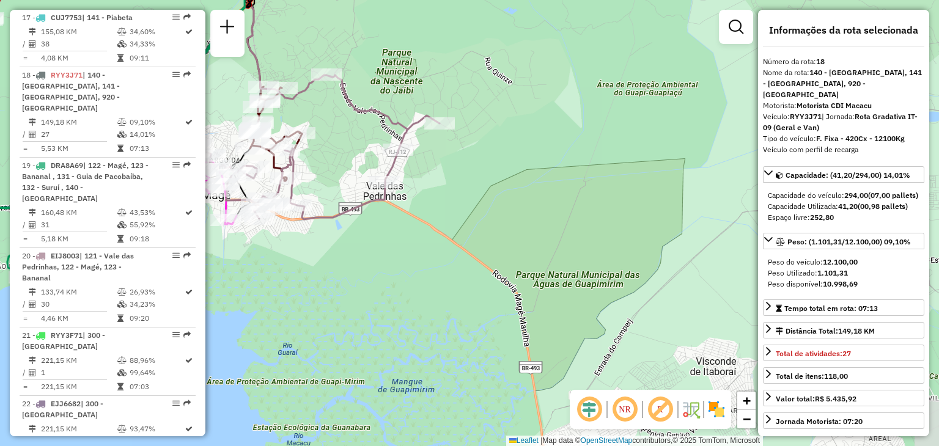
drag, startPoint x: 706, startPoint y: 291, endPoint x: 312, endPoint y: 365, distance: 401.6
click at [313, 365] on div "Janela de atendimento Grade de atendimento Capacidade Transportadoras Veículos …" at bounding box center [469, 223] width 939 height 446
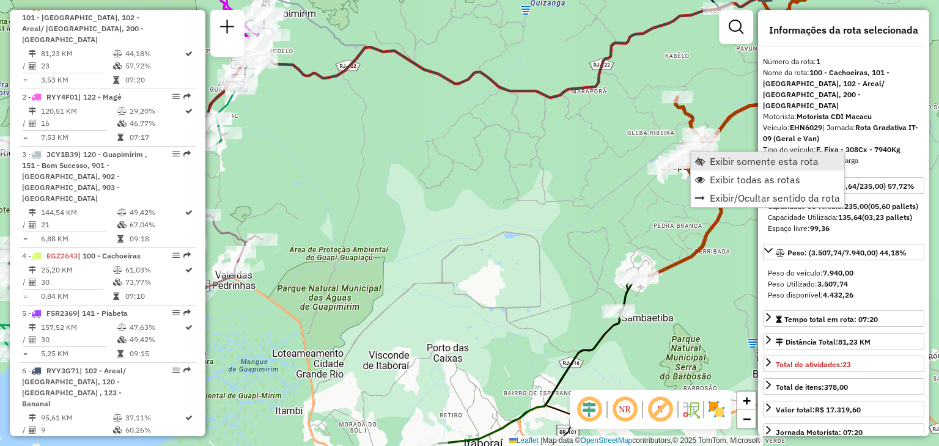
click at [716, 157] on span "Exibir somente esta rota" at bounding box center [763, 161] width 109 height 10
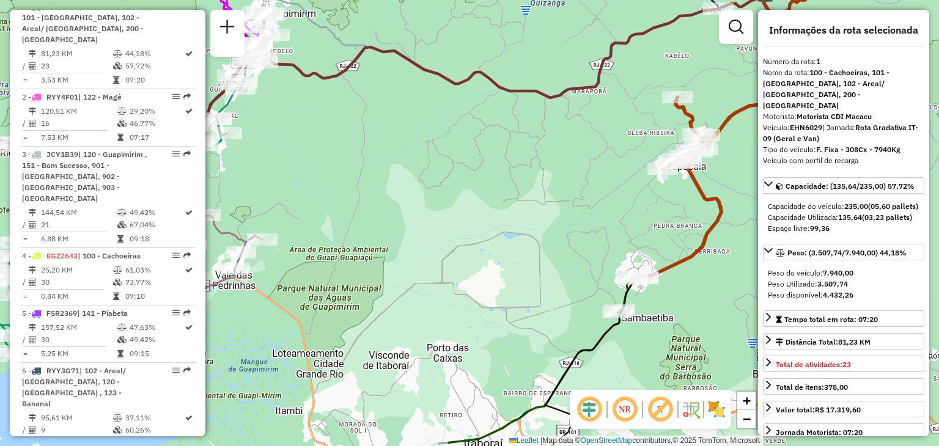
scroll to position [479, 0]
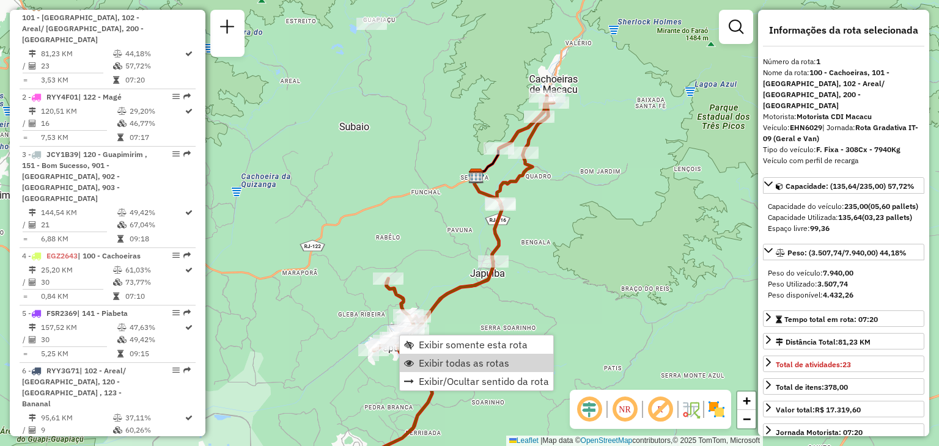
click at [447, 359] on span "Exibir todas as rotas" at bounding box center [464, 363] width 90 height 10
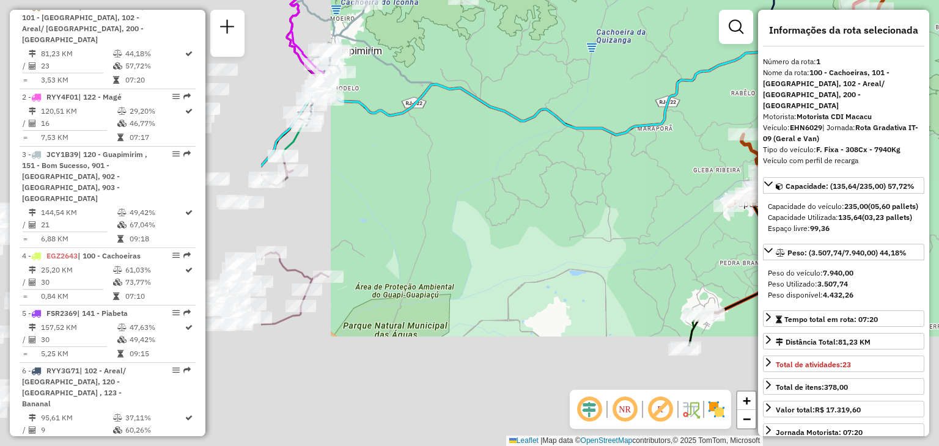
drag, startPoint x: 420, startPoint y: 294, endPoint x: 769, endPoint y: 149, distance: 377.8
click at [769, 149] on hb-router-mapa "Informações da Sessão 1285002 - [DATE] Criação: [DATE] 20:00 Depósito: CDI Maca…" at bounding box center [469, 223] width 939 height 446
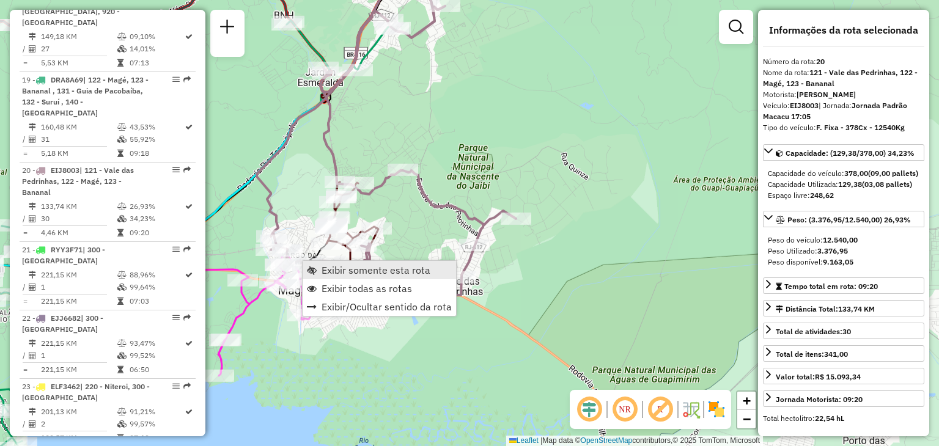
scroll to position [1832, 0]
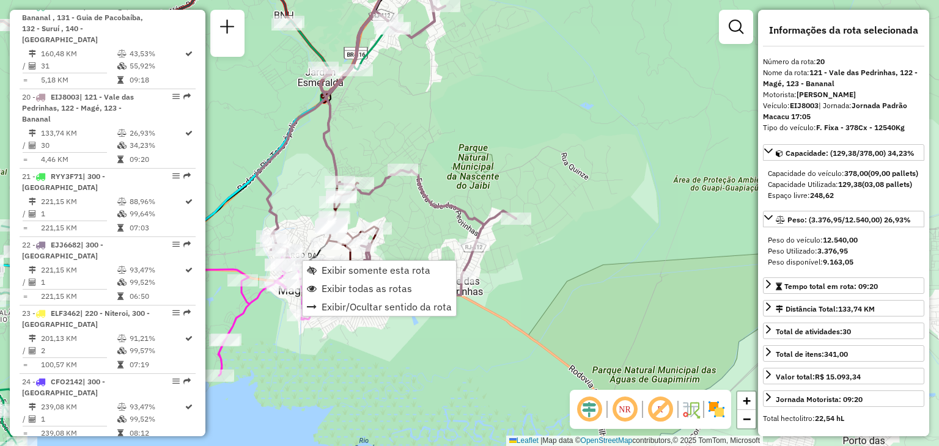
click at [268, 192] on icon at bounding box center [386, 145] width 259 height 337
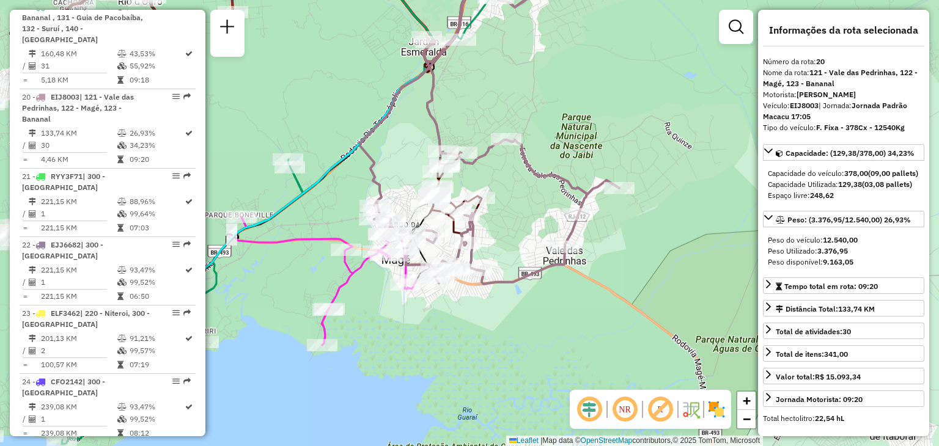
drag, startPoint x: 291, startPoint y: 186, endPoint x: 388, endPoint y: 178, distance: 97.4
click at [394, 156] on div "Janela de atendimento Grade de atendimento Capacidade Transportadoras Veículos …" at bounding box center [469, 223] width 939 height 446
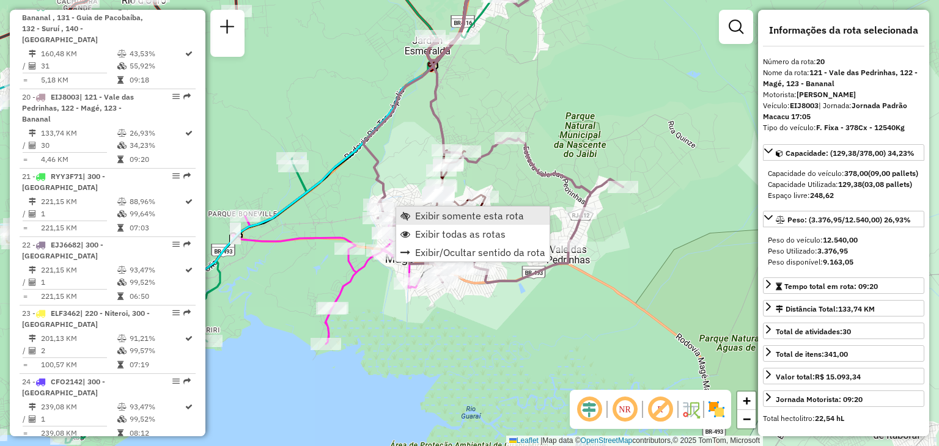
click at [442, 219] on span "Exibir somente esta rota" at bounding box center [469, 216] width 109 height 10
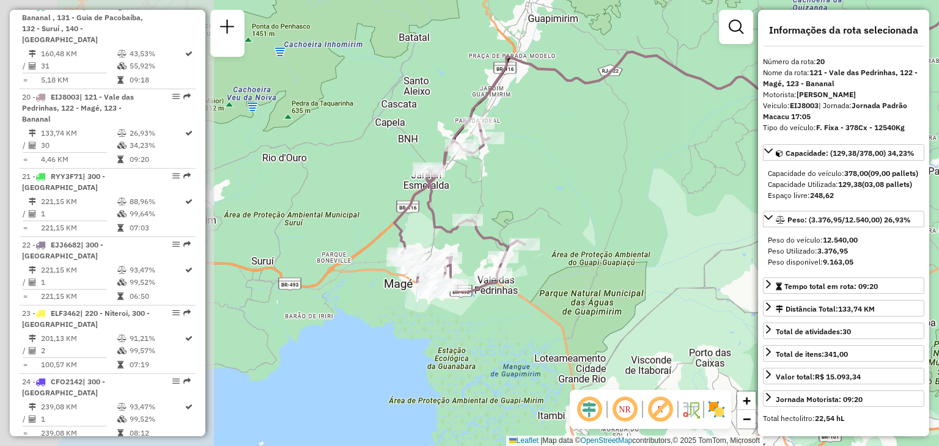
drag, startPoint x: 559, startPoint y: 221, endPoint x: 638, endPoint y: 189, distance: 85.2
click at [642, 187] on div "Janela de atendimento Grade de atendimento Capacidade Transportadoras Veículos …" at bounding box center [469, 223] width 939 height 446
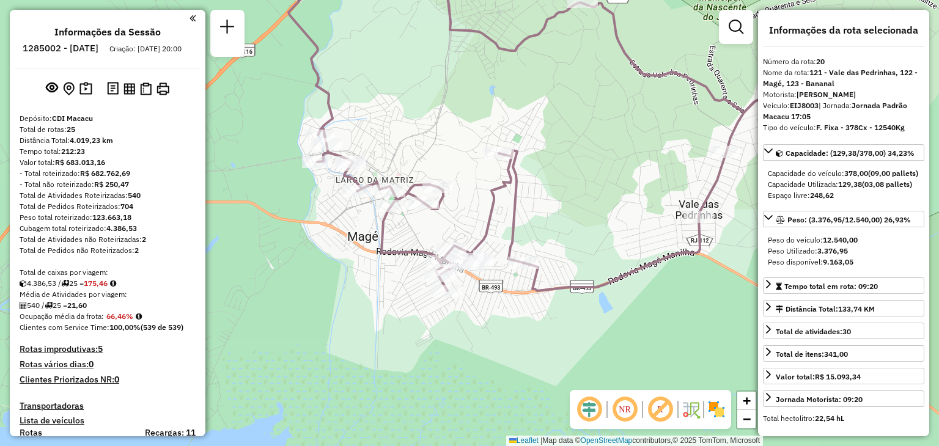
select select "**********"
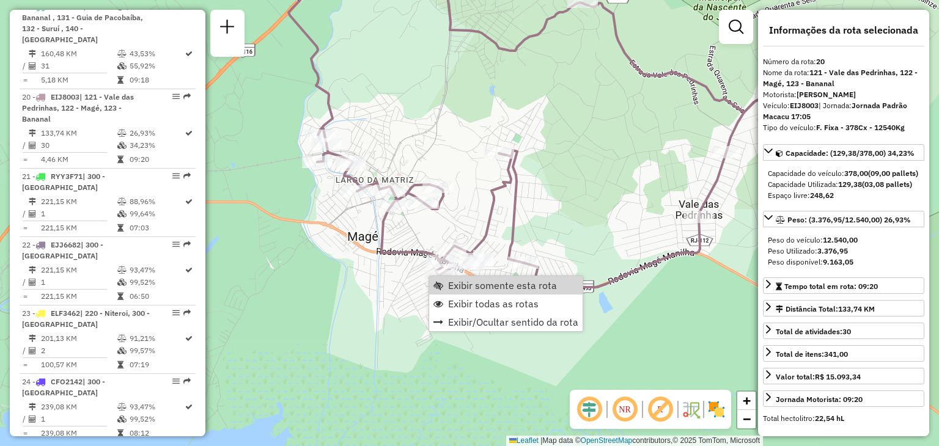
click at [475, 299] on span "Exibir todas as rotas" at bounding box center [493, 304] width 90 height 10
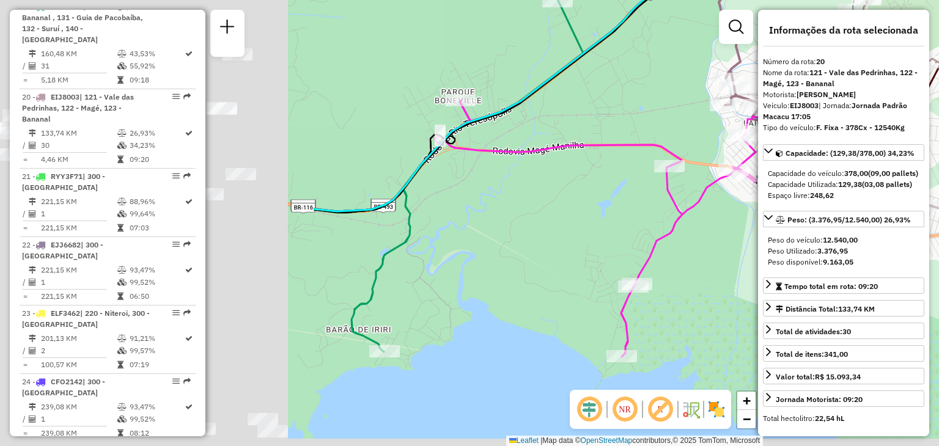
click at [804, 173] on hb-router-mapa "Informações da Sessão 1285002 - [DATE] Criação: [DATE] 20:00 Depósito: CDI Maca…" at bounding box center [469, 223] width 939 height 446
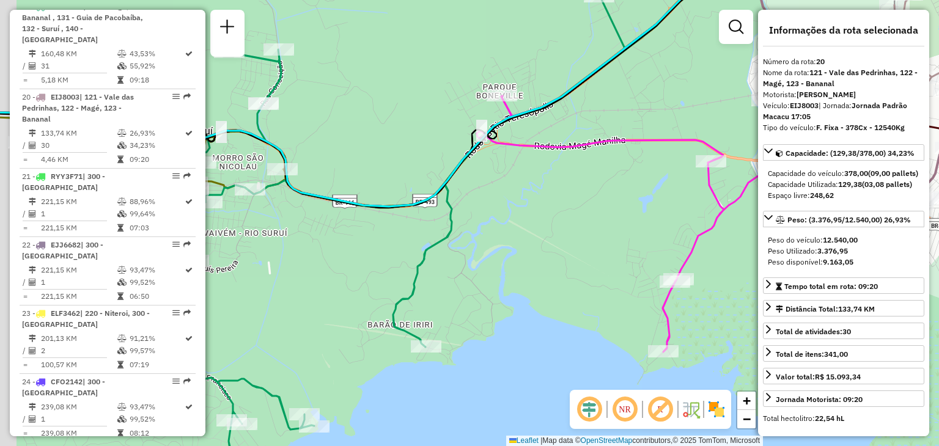
drag, startPoint x: 383, startPoint y: 196, endPoint x: 680, endPoint y: 155, distance: 299.9
click at [680, 155] on div "Rota 2 - Placa RYY4F01 91004549 - [PERSON_NAME] de atendimento Grade de atendim…" at bounding box center [469, 223] width 939 height 446
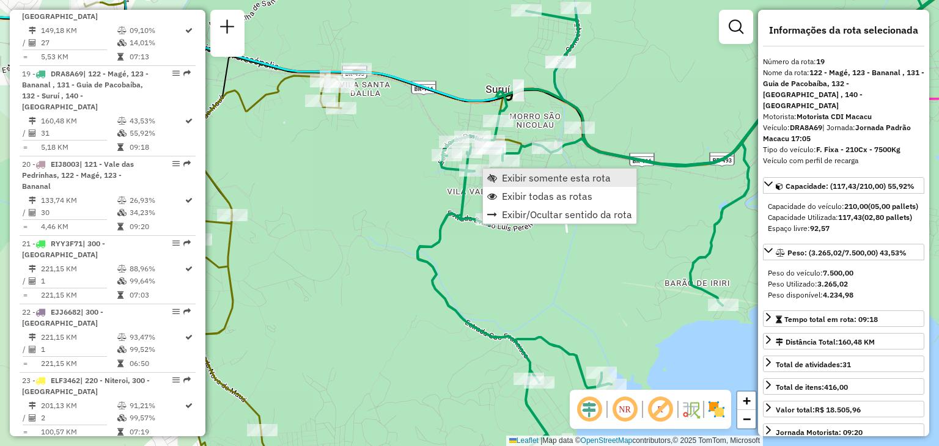
click at [519, 177] on span "Exibir somente esta rota" at bounding box center [556, 178] width 109 height 10
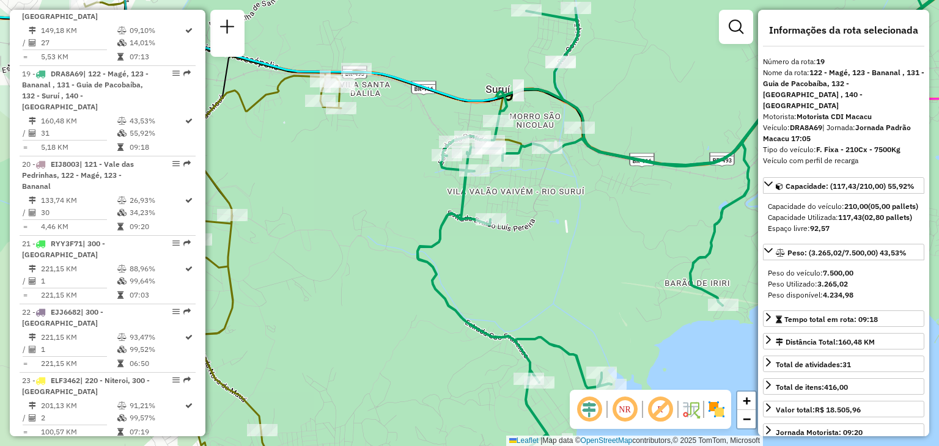
scroll to position [1753, 0]
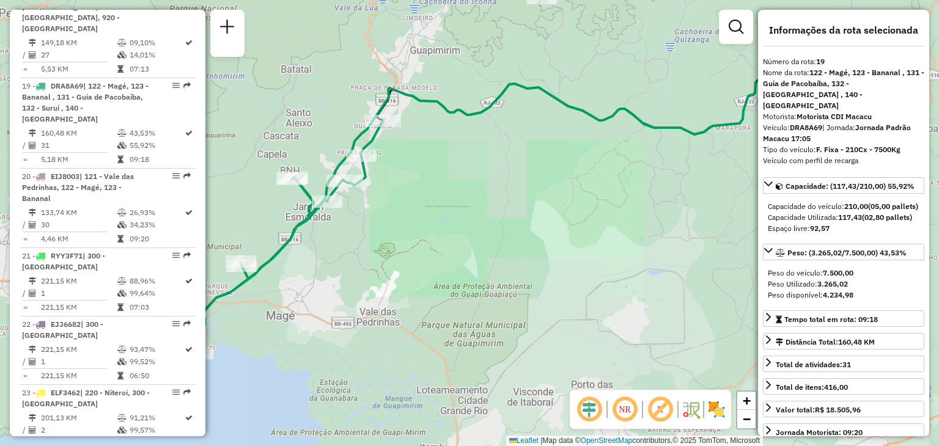
drag, startPoint x: 422, startPoint y: 239, endPoint x: 675, endPoint y: 196, distance: 257.2
click at [768, 163] on hb-router-mapa "Informações da Sessão 1285002 - [DATE] Criação: [DATE] 20:00 Depósito: CDI Maca…" at bounding box center [469, 223] width 939 height 446
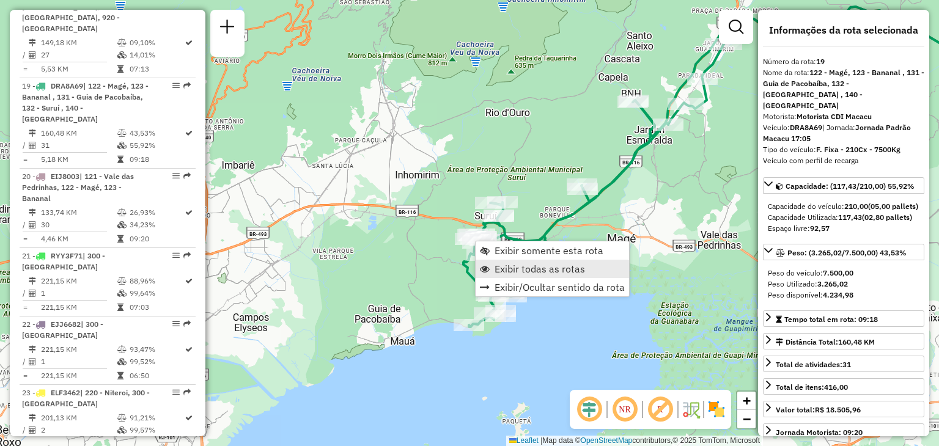
click at [529, 268] on span "Exibir todas as rotas" at bounding box center [539, 269] width 90 height 10
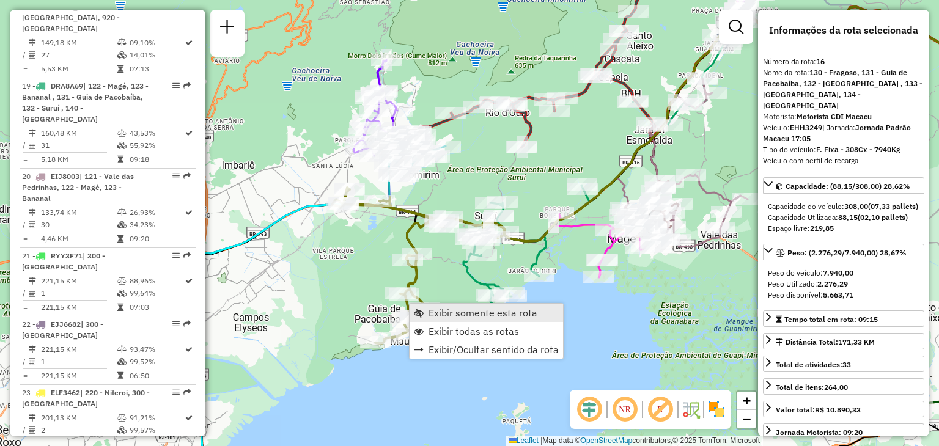
scroll to position [1537, 0]
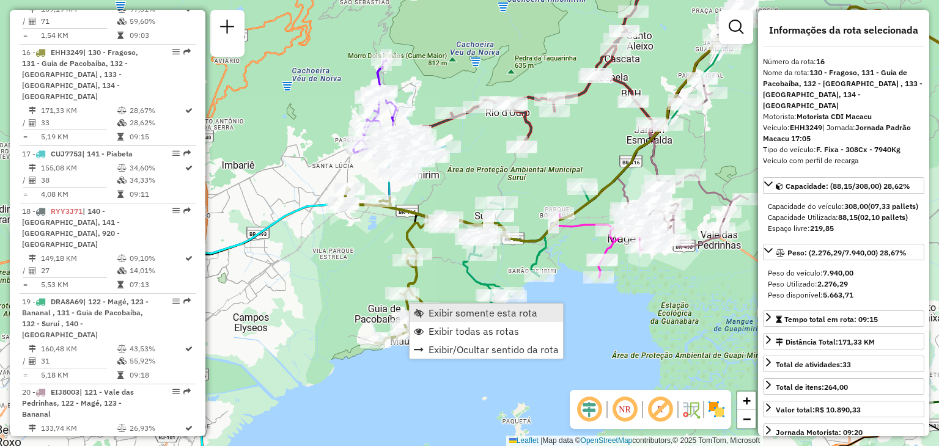
click at [434, 316] on span "Exibir somente esta rota" at bounding box center [482, 313] width 109 height 10
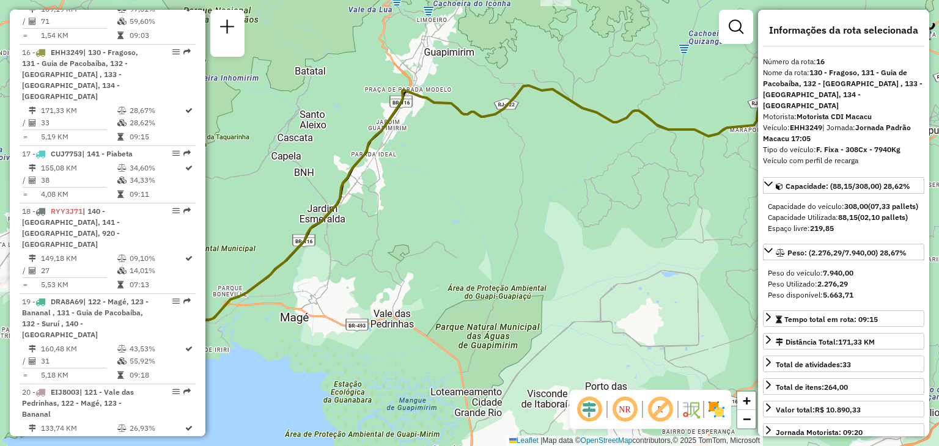
drag, startPoint x: 614, startPoint y: 247, endPoint x: 626, endPoint y: 248, distance: 12.8
click at [626, 246] on div "Janela de atendimento Grade de atendimento Capacidade Transportadoras Veículos …" at bounding box center [469, 223] width 939 height 446
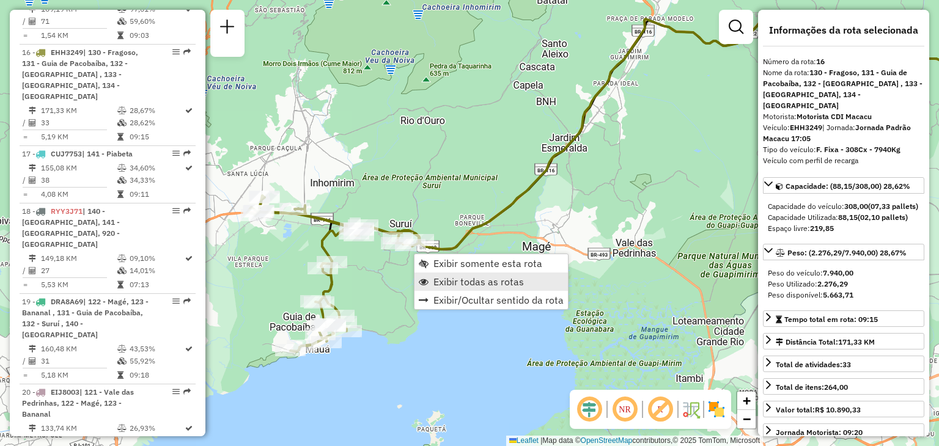
click at [439, 277] on span "Exibir todas as rotas" at bounding box center [478, 282] width 90 height 10
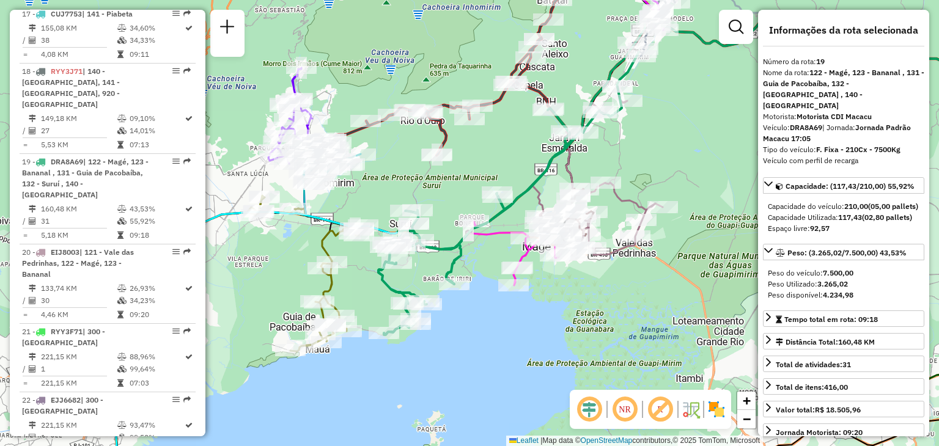
scroll to position [1753, 0]
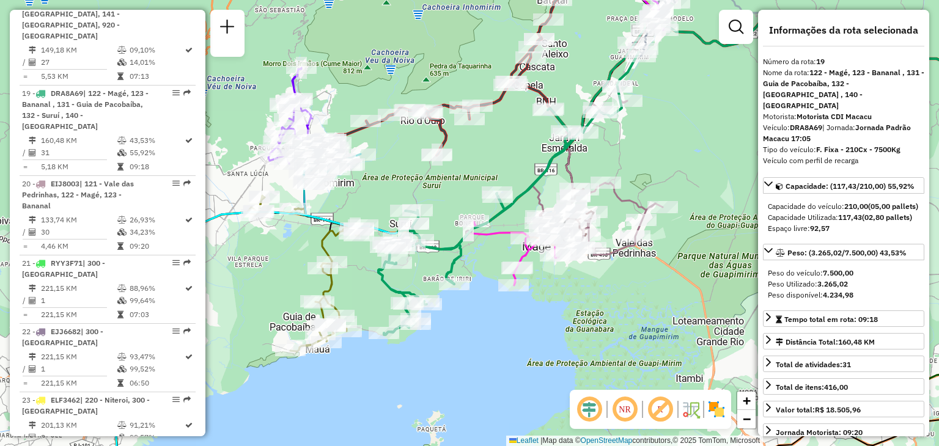
click at [454, 319] on div "Rota 19 - Placa DRA8A69 91041264 - BAR DO EDELSON Rota 19 - Placa DRA8A69 91041…" at bounding box center [469, 223] width 939 height 446
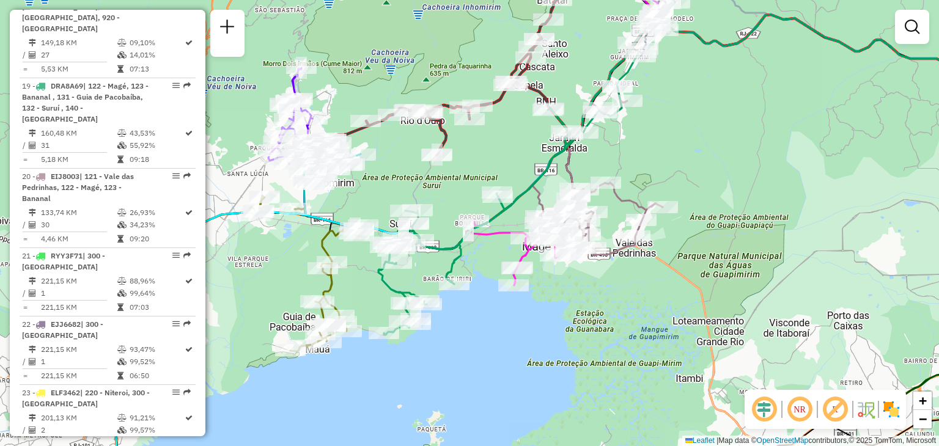
select select "**********"
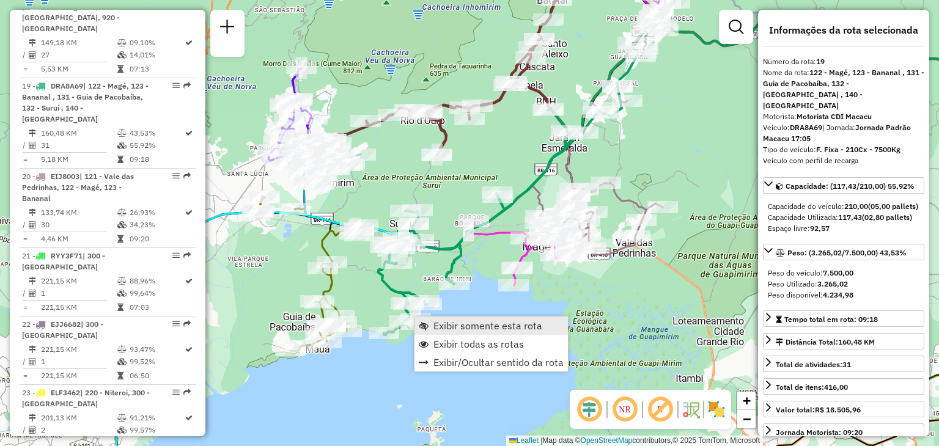
click at [457, 323] on span "Exibir somente esta rota" at bounding box center [487, 326] width 109 height 10
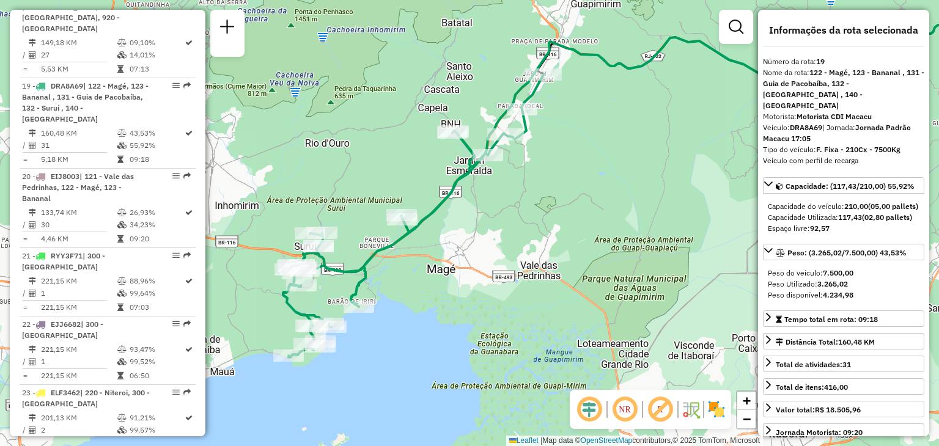
drag, startPoint x: 466, startPoint y: 320, endPoint x: 665, endPoint y: 272, distance: 204.4
click at [665, 272] on div "Janela de atendimento Grade de atendimento Capacidade Transportadoras Veículos …" at bounding box center [469, 223] width 939 height 446
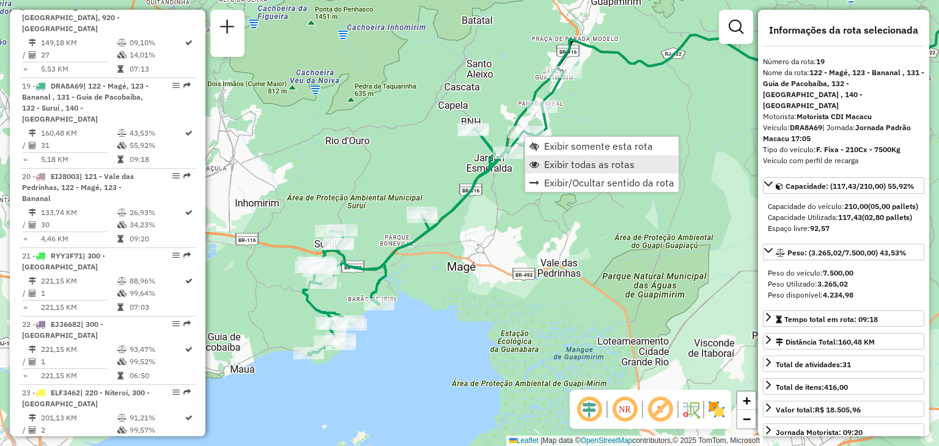
click at [540, 159] on link "Exibir todas as rotas" at bounding box center [601, 164] width 153 height 18
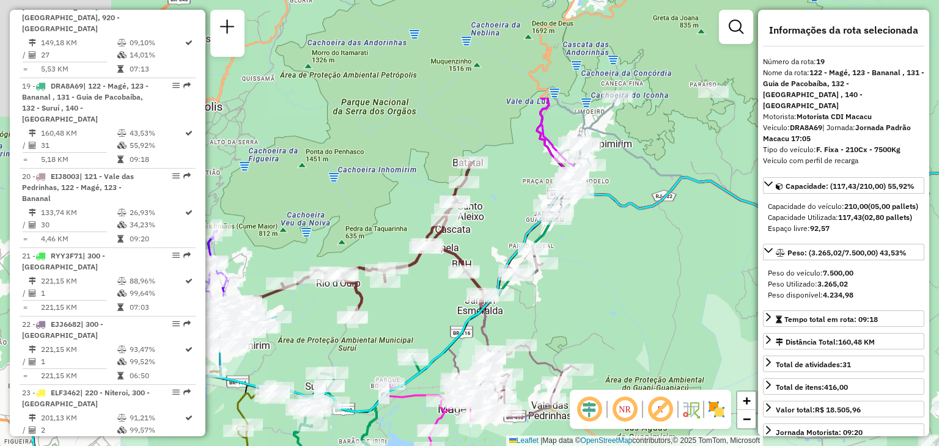
drag, startPoint x: 598, startPoint y: 208, endPoint x: 584, endPoint y: 271, distance: 64.5
click at [584, 271] on div "Janela de atendimento Grade de atendimento Capacidade Transportadoras Veículos …" at bounding box center [469, 223] width 939 height 446
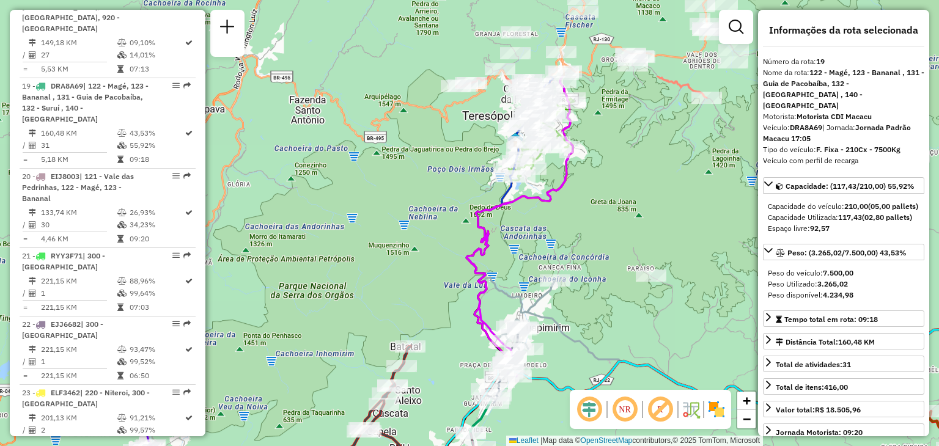
drag, startPoint x: 625, startPoint y: 202, endPoint x: 590, endPoint y: 296, distance: 100.6
click at [590, 296] on div "Janela de atendimento Grade de atendimento Capacidade Transportadoras Veículos …" at bounding box center [469, 223] width 939 height 446
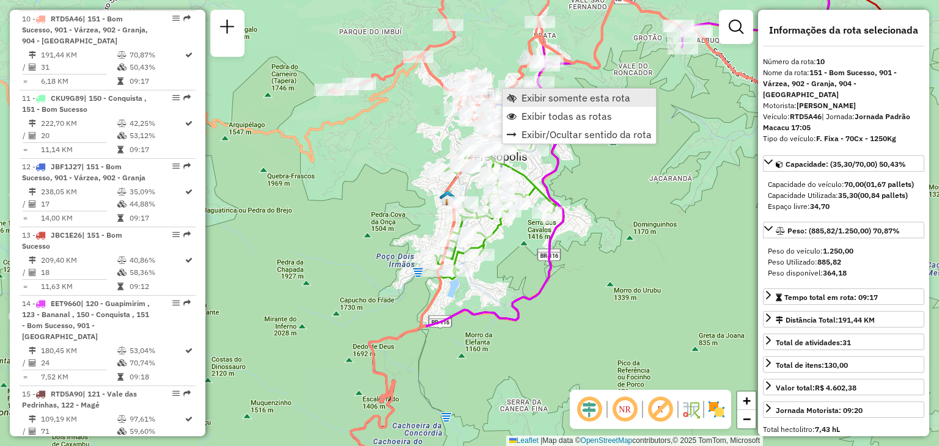
click at [523, 93] on span "Exibir somente esta rota" at bounding box center [575, 98] width 109 height 10
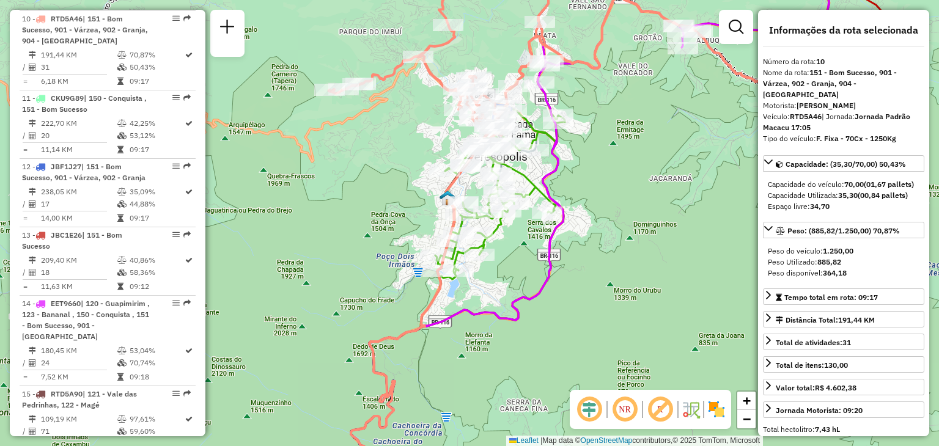
scroll to position [1094, 0]
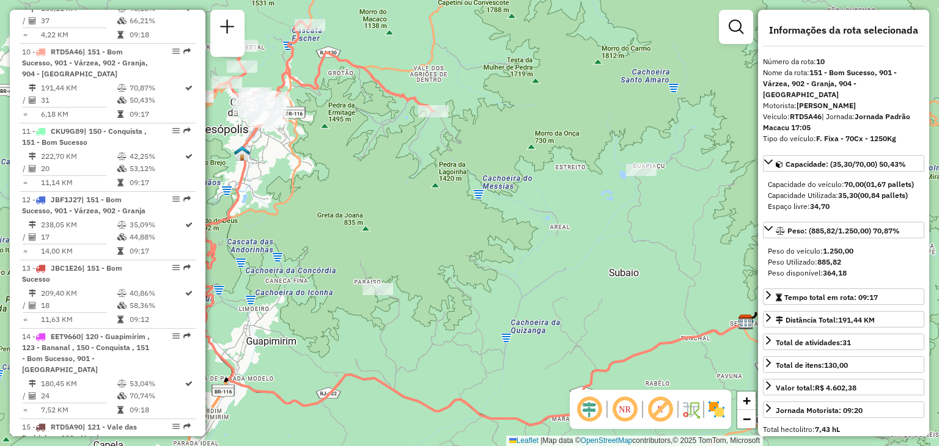
drag, startPoint x: 394, startPoint y: 152, endPoint x: 441, endPoint y: 169, distance: 50.1
click at [450, 172] on div "Janela de atendimento Grade de atendimento Capacidade Transportadoras Veículos …" at bounding box center [469, 223] width 939 height 446
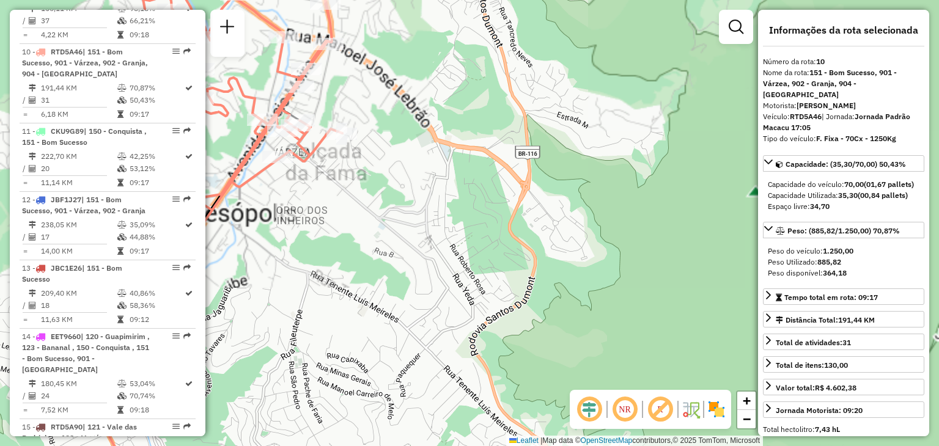
drag, startPoint x: 368, startPoint y: 147, endPoint x: 440, endPoint y: 211, distance: 95.7
click at [440, 211] on div "Janela de atendimento Grade de atendimento Capacidade Transportadoras Veículos …" at bounding box center [469, 223] width 939 height 446
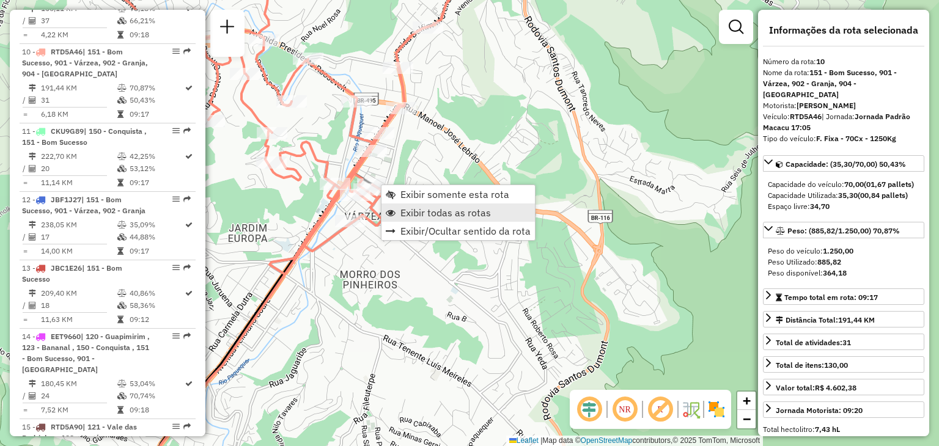
click at [411, 208] on span "Exibir todas as rotas" at bounding box center [445, 213] width 90 height 10
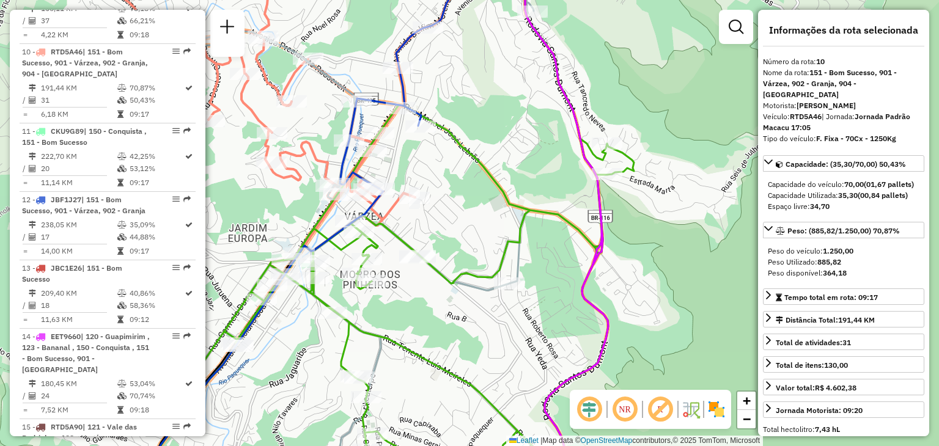
drag, startPoint x: 440, startPoint y: 291, endPoint x: 447, endPoint y: 280, distance: 13.2
click at [447, 280] on div "Janela de atendimento Grade de atendimento Capacidade Transportadoras Veículos …" at bounding box center [469, 223] width 939 height 446
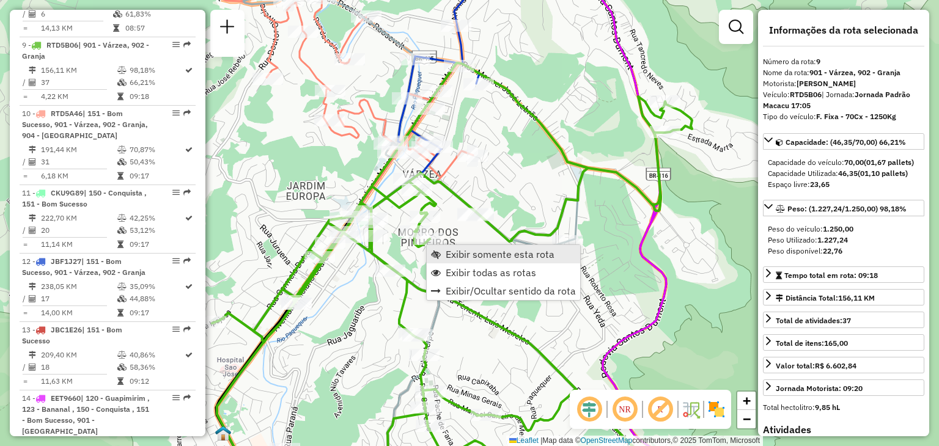
click at [458, 249] on span "Exibir somente esta rota" at bounding box center [499, 254] width 109 height 10
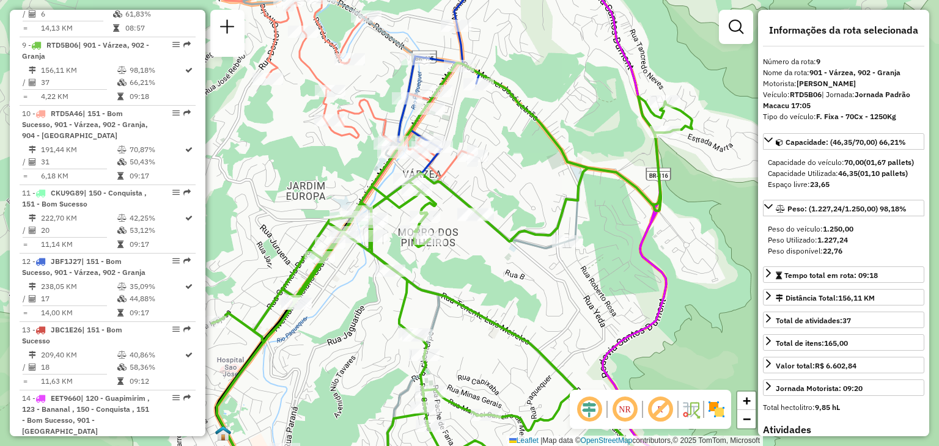
scroll to position [1025, 0]
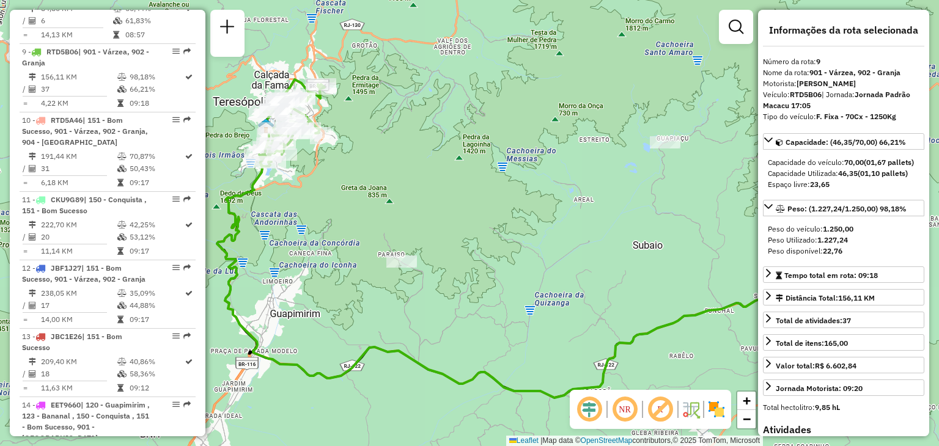
drag, startPoint x: 390, startPoint y: 162, endPoint x: 603, endPoint y: 237, distance: 225.6
click at [590, 236] on div "Janela de atendimento Grade de atendimento Capacidade Transportadoras Veículos …" at bounding box center [469, 223] width 939 height 446
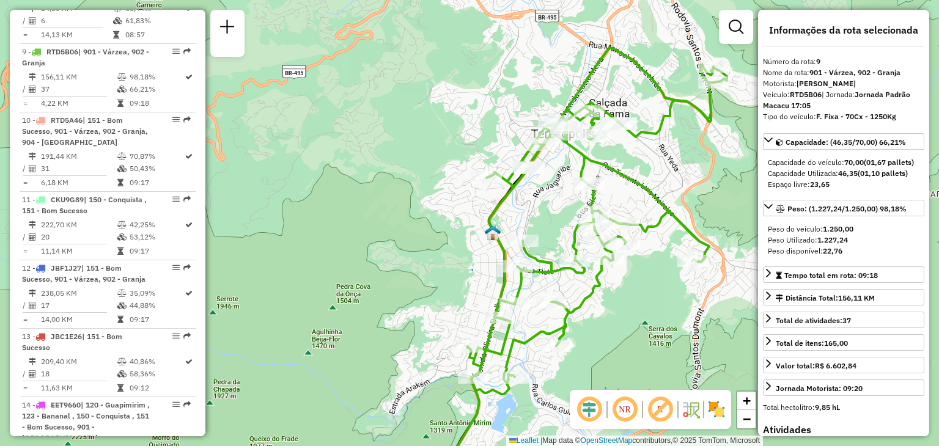
drag, startPoint x: 686, startPoint y: 179, endPoint x: 655, endPoint y: 175, distance: 30.9
click at [655, 175] on div "Janela de atendimento Grade de atendimento Capacidade Transportadoras Veículos …" at bounding box center [469, 223] width 939 height 446
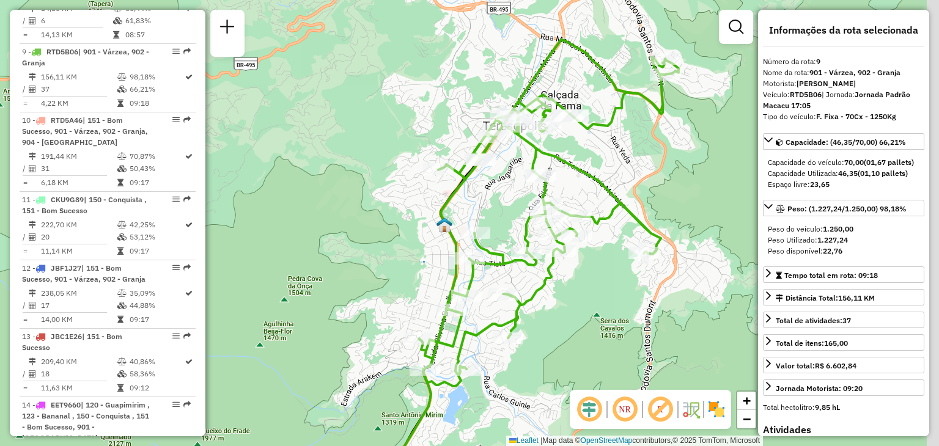
click at [626, 170] on div "Janela de atendimento Grade de atendimento Capacidade Transportadoras Veículos …" at bounding box center [469, 223] width 939 height 446
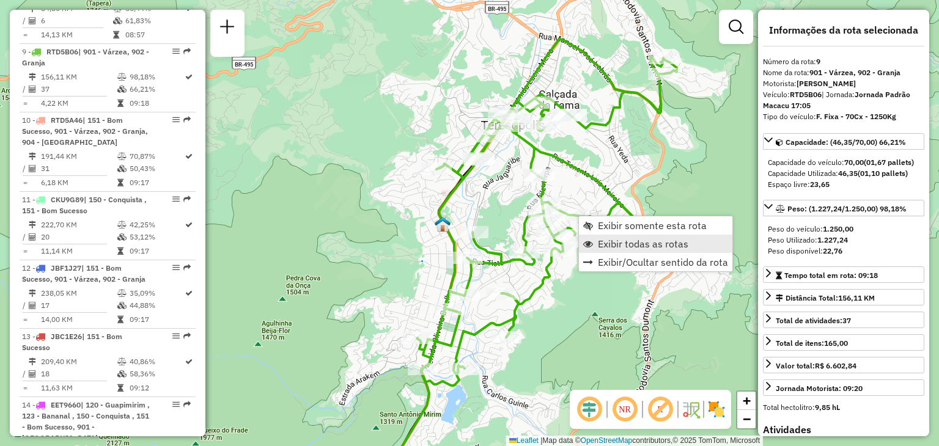
click at [618, 239] on span "Exibir todas as rotas" at bounding box center [643, 244] width 90 height 10
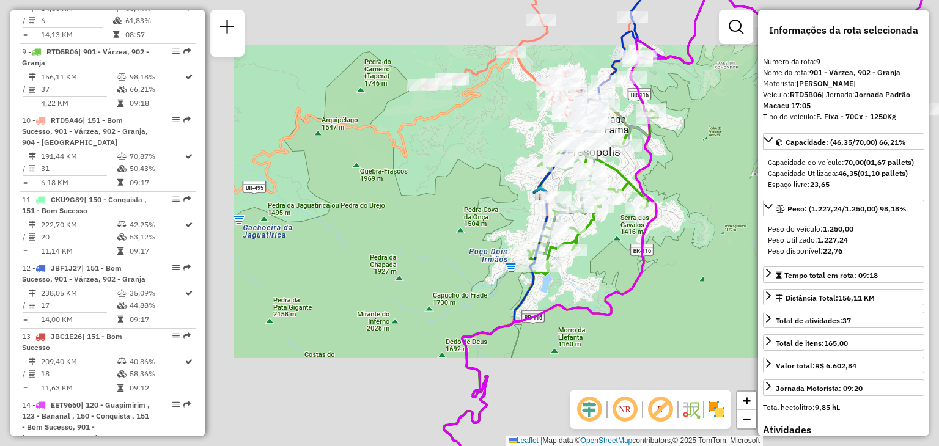
drag, startPoint x: 634, startPoint y: 181, endPoint x: 619, endPoint y: 192, distance: 18.8
click at [624, 189] on icon at bounding box center [685, 222] width 483 height 535
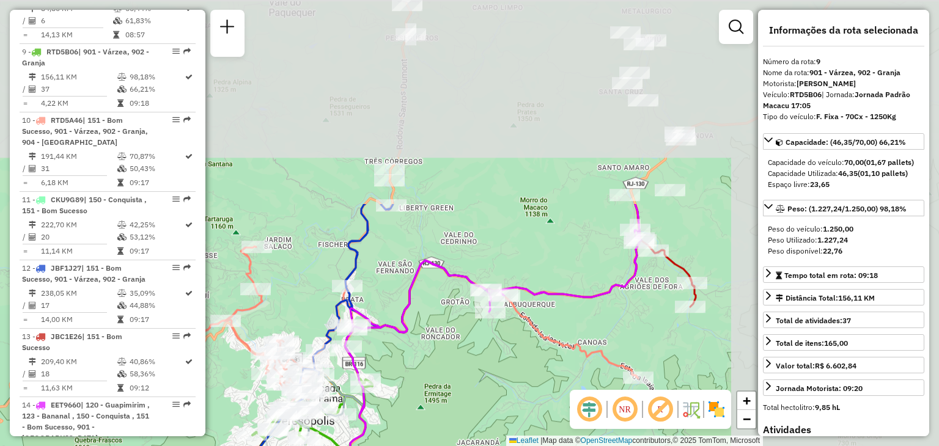
drag, startPoint x: 526, startPoint y: 310, endPoint x: 394, endPoint y: 408, distance: 164.3
click at [394, 408] on div "Janela de atendimento Grade de atendimento Capacidade Transportadoras Veículos …" at bounding box center [469, 223] width 939 height 446
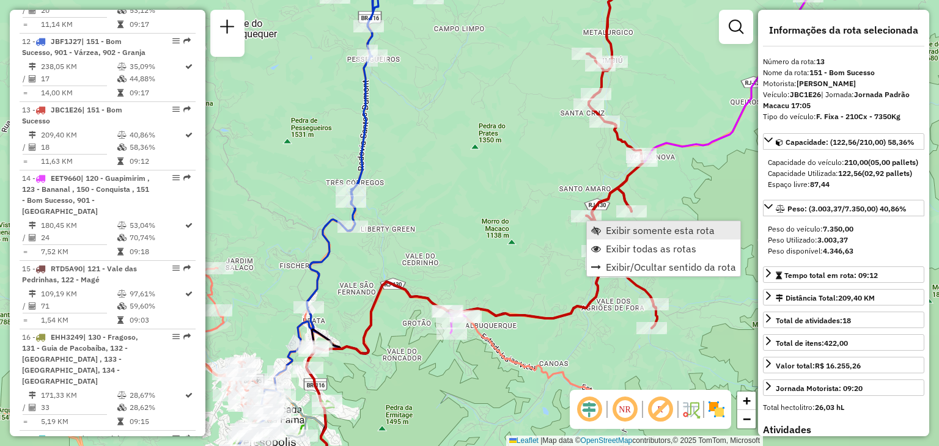
scroll to position [1310, 0]
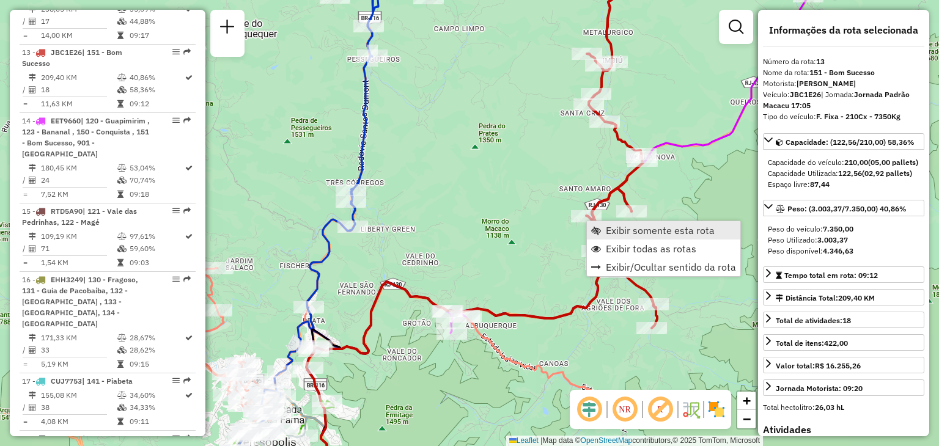
click at [614, 229] on span "Exibir somente esta rota" at bounding box center [660, 230] width 109 height 10
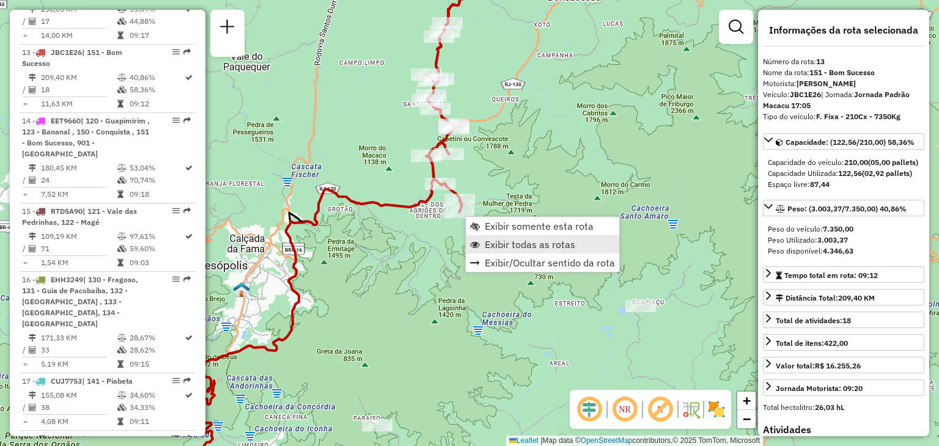
click at [504, 240] on span "Exibir todas as rotas" at bounding box center [530, 245] width 90 height 10
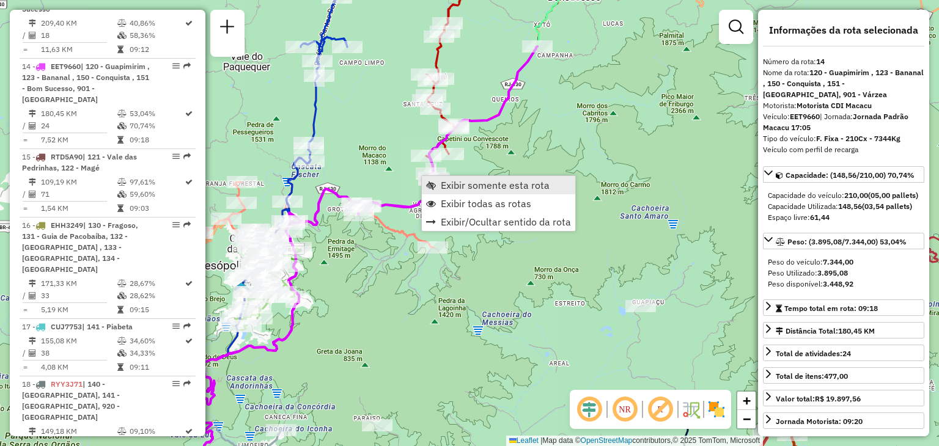
scroll to position [1378, 0]
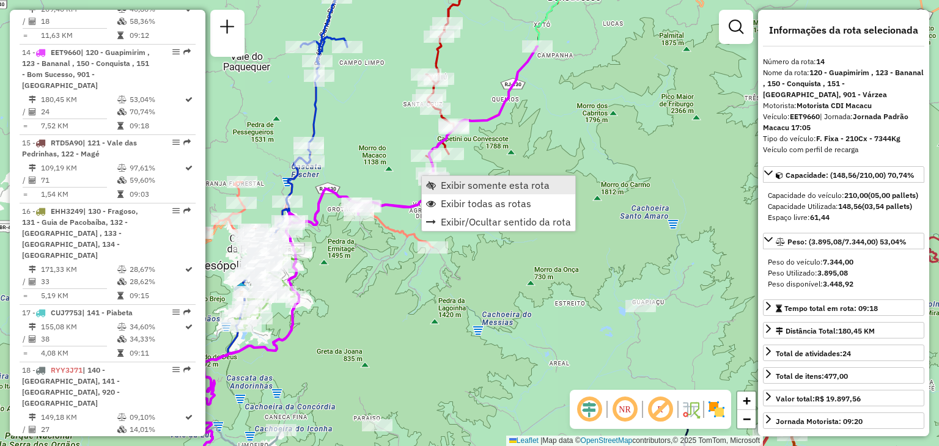
click at [438, 184] on link "Exibir somente esta rota" at bounding box center [498, 185] width 153 height 18
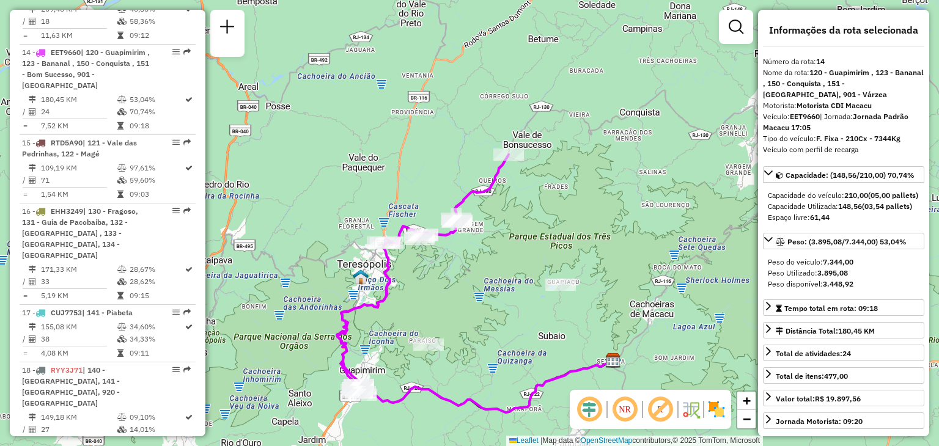
drag, startPoint x: 464, startPoint y: 233, endPoint x: 464, endPoint y: 258, distance: 25.1
click at [465, 257] on div "Janela de atendimento Grade de atendimento Capacidade Transportadoras Veículos …" at bounding box center [469, 223] width 939 height 446
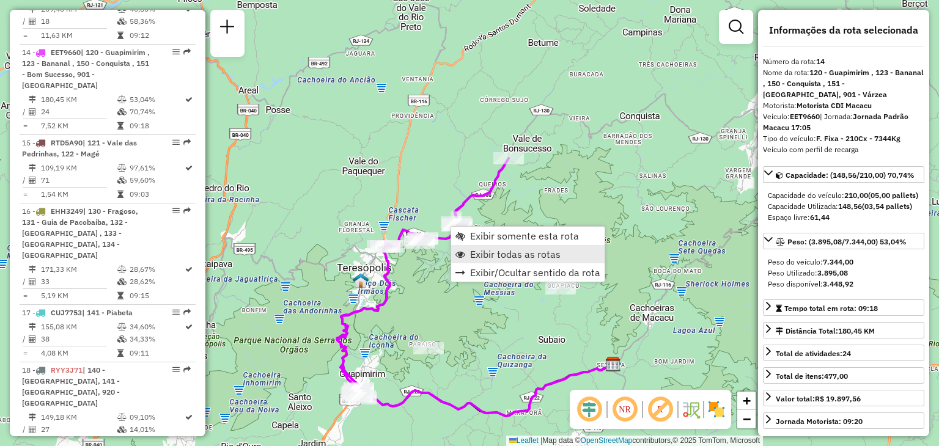
click at [480, 252] on span "Exibir todas as rotas" at bounding box center [515, 254] width 90 height 10
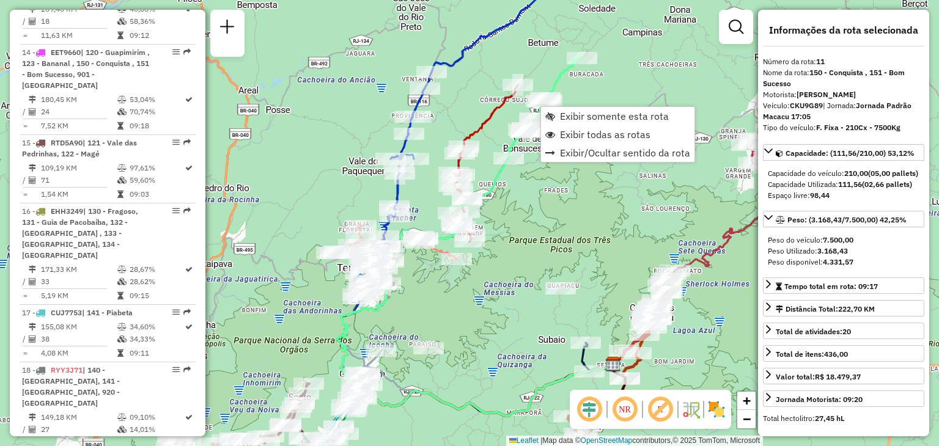
scroll to position [1173, 0]
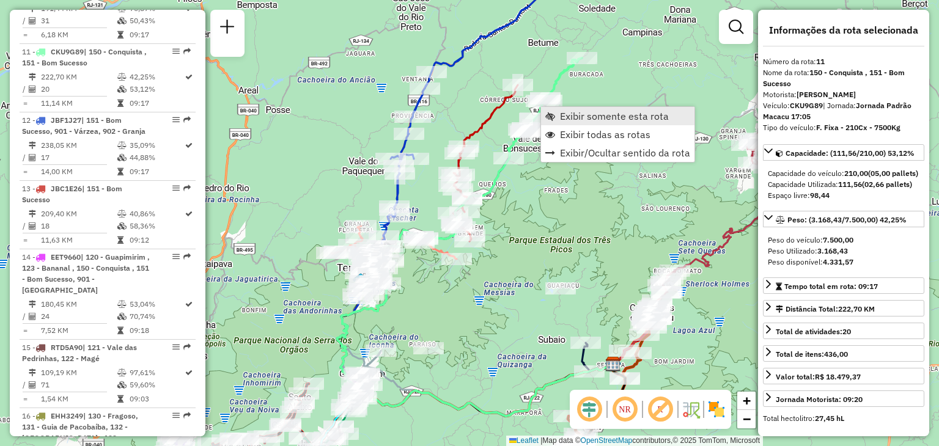
click at [561, 114] on span "Exibir somente esta rota" at bounding box center [614, 116] width 109 height 10
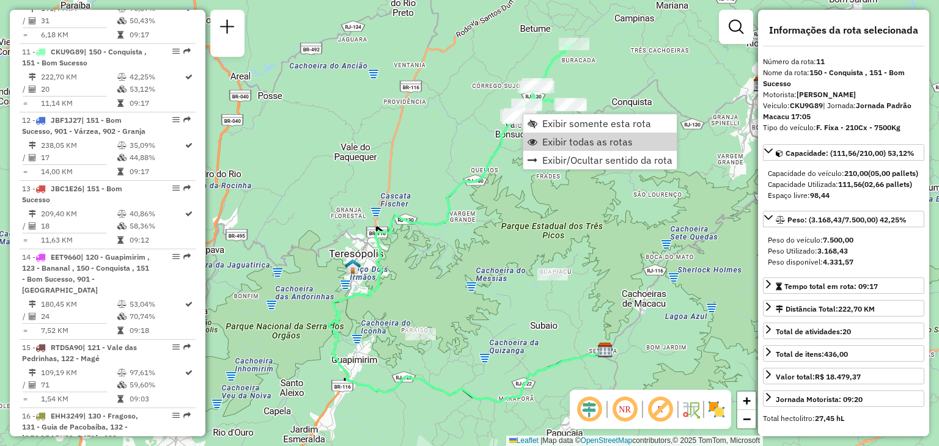
drag, startPoint x: 544, startPoint y: 145, endPoint x: 468, endPoint y: 148, distance: 75.9
click at [545, 145] on span "Exibir todas as rotas" at bounding box center [587, 142] width 90 height 10
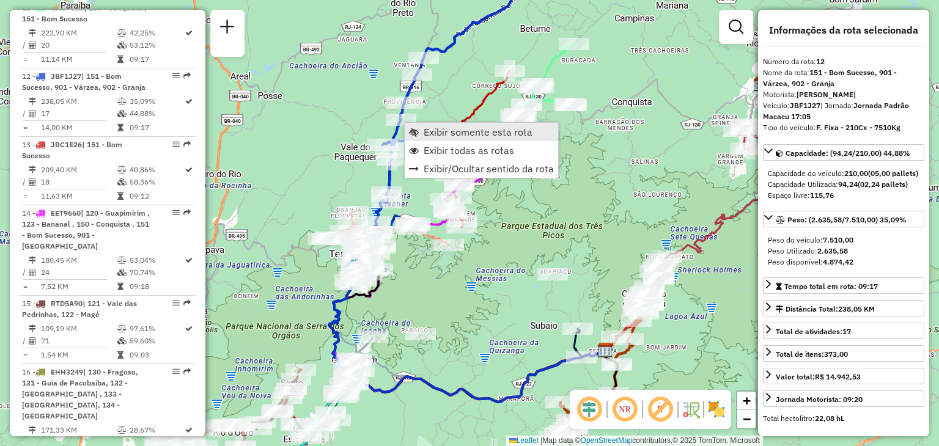
scroll to position [1241, 0]
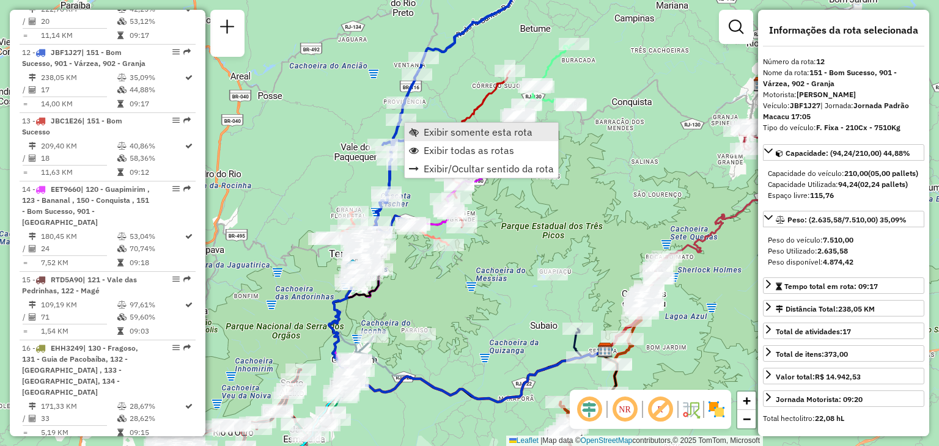
click at [460, 134] on span "Exibir somente esta rota" at bounding box center [477, 132] width 109 height 10
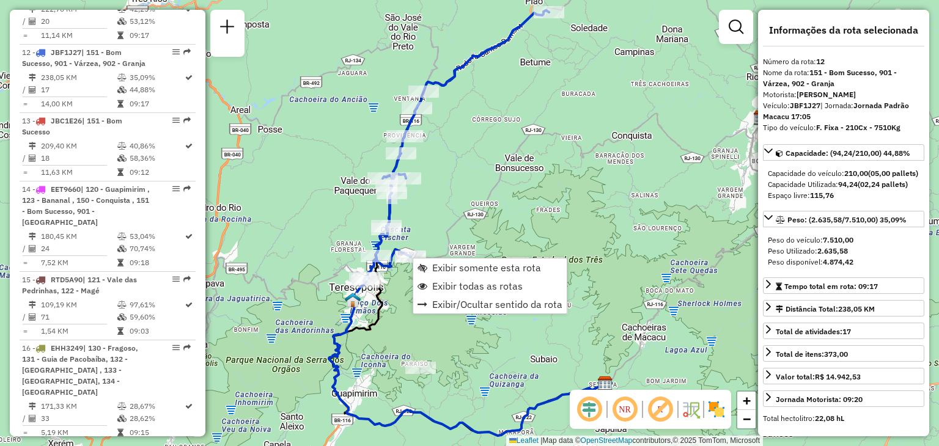
drag, startPoint x: 486, startPoint y: 283, endPoint x: 513, endPoint y: 395, distance: 115.5
click at [487, 283] on span "Exibir todas as rotas" at bounding box center [477, 286] width 90 height 10
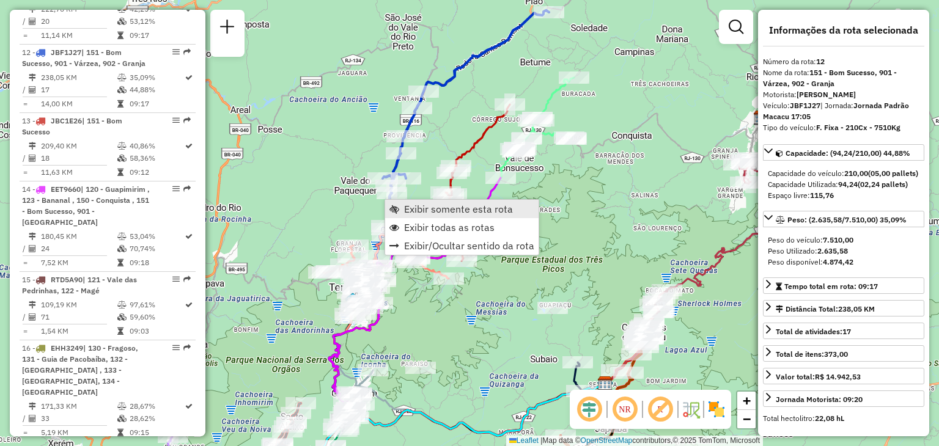
click at [406, 210] on span "Exibir somente esta rota" at bounding box center [458, 209] width 109 height 10
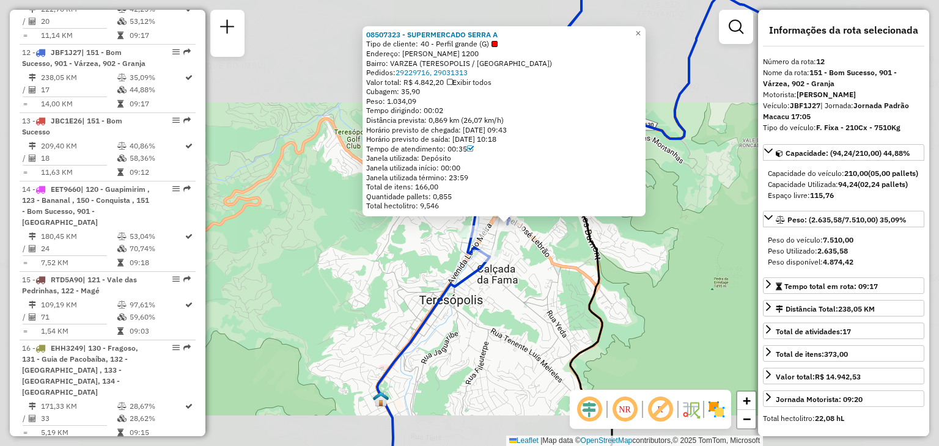
click at [648, 219] on div "08507323 - SUPERMERCADO SERRA A Tipo de cliente: 40 - Perfil grande (G) Endereç…" at bounding box center [469, 223] width 939 height 446
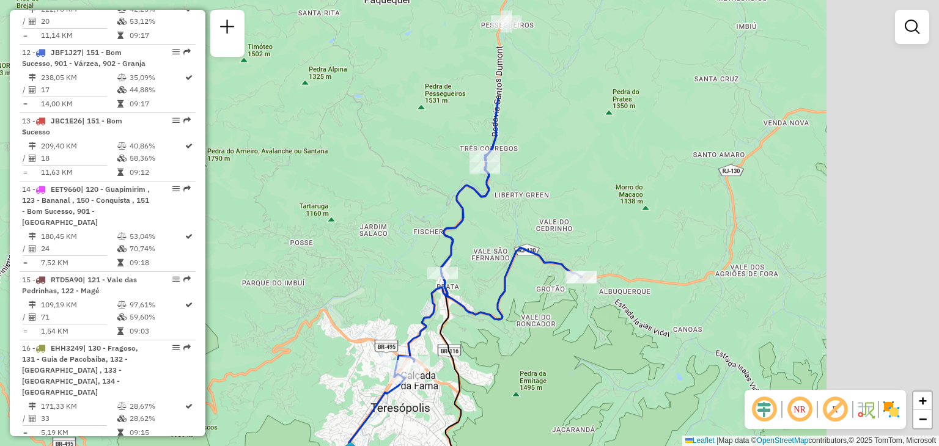
drag, startPoint x: 682, startPoint y: 201, endPoint x: 513, endPoint y: 334, distance: 214.9
click at [518, 333] on div "Janela de atendimento Grade de atendimento Capacidade Transportadoras Veículos …" at bounding box center [469, 223] width 939 height 446
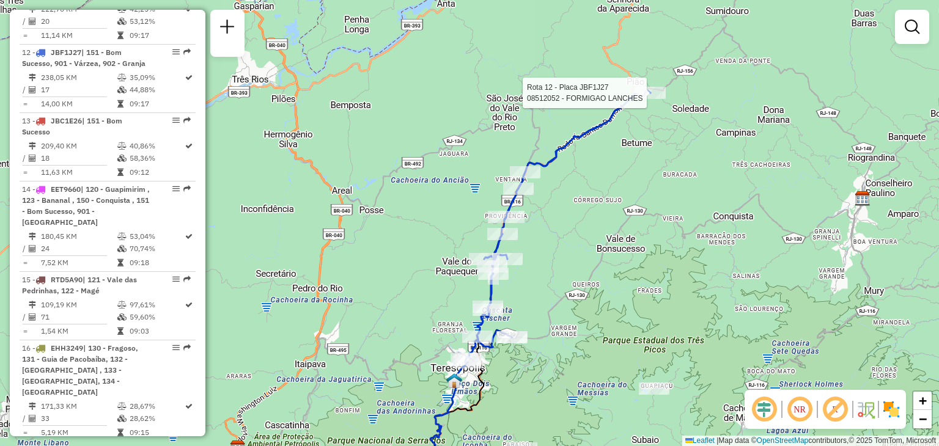
select select "**********"
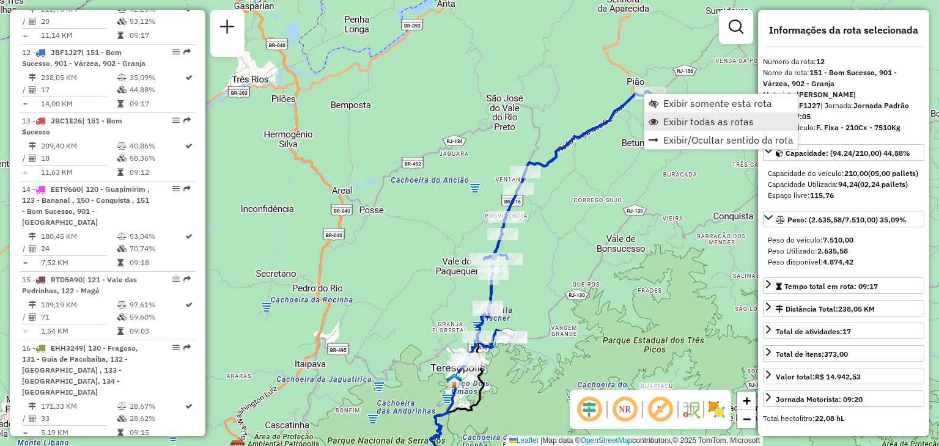
click at [668, 117] on span "Exibir todas as rotas" at bounding box center [708, 122] width 90 height 10
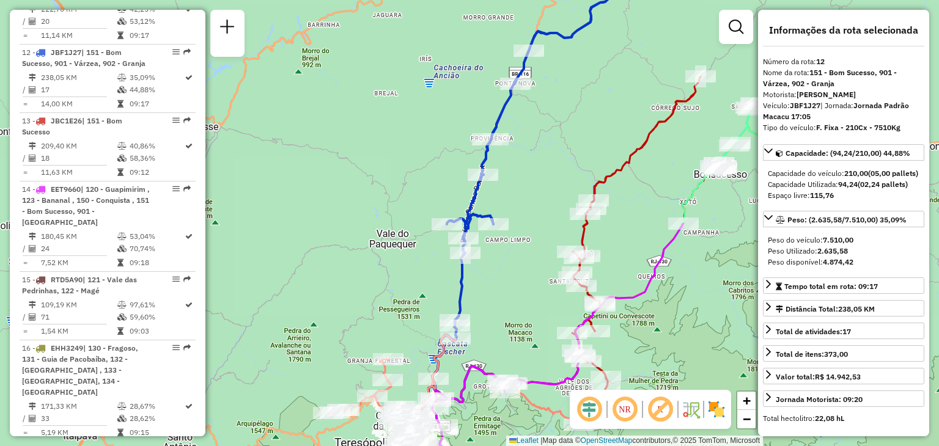
drag, startPoint x: 502, startPoint y: 325, endPoint x: 584, endPoint y: 196, distance: 153.3
click at [584, 196] on div "Janela de atendimento Grade de atendimento Capacidade Transportadoras Veículos …" at bounding box center [469, 223] width 939 height 446
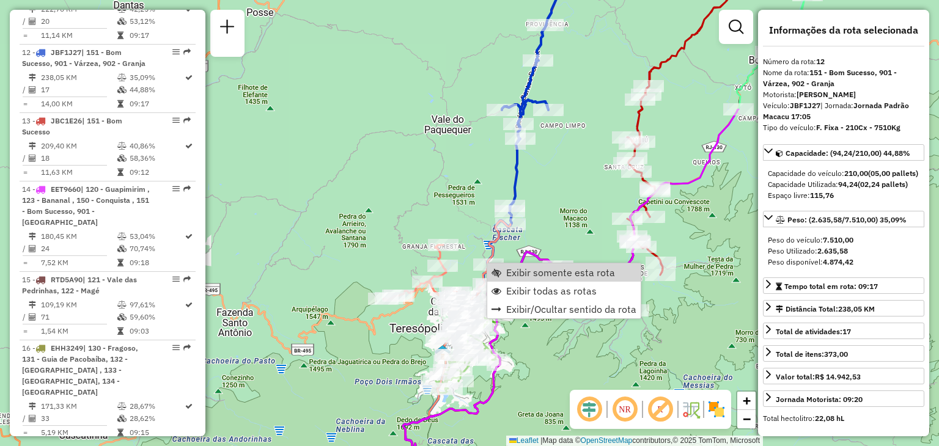
click at [423, 213] on div "Rota 10 - Placa RTD5A46 08510929 - EMPORIO THEREZOPOLIS Rota 10 - Placa RTD5A46…" at bounding box center [469, 223] width 939 height 446
